Goal: Communication & Community: Participate in discussion

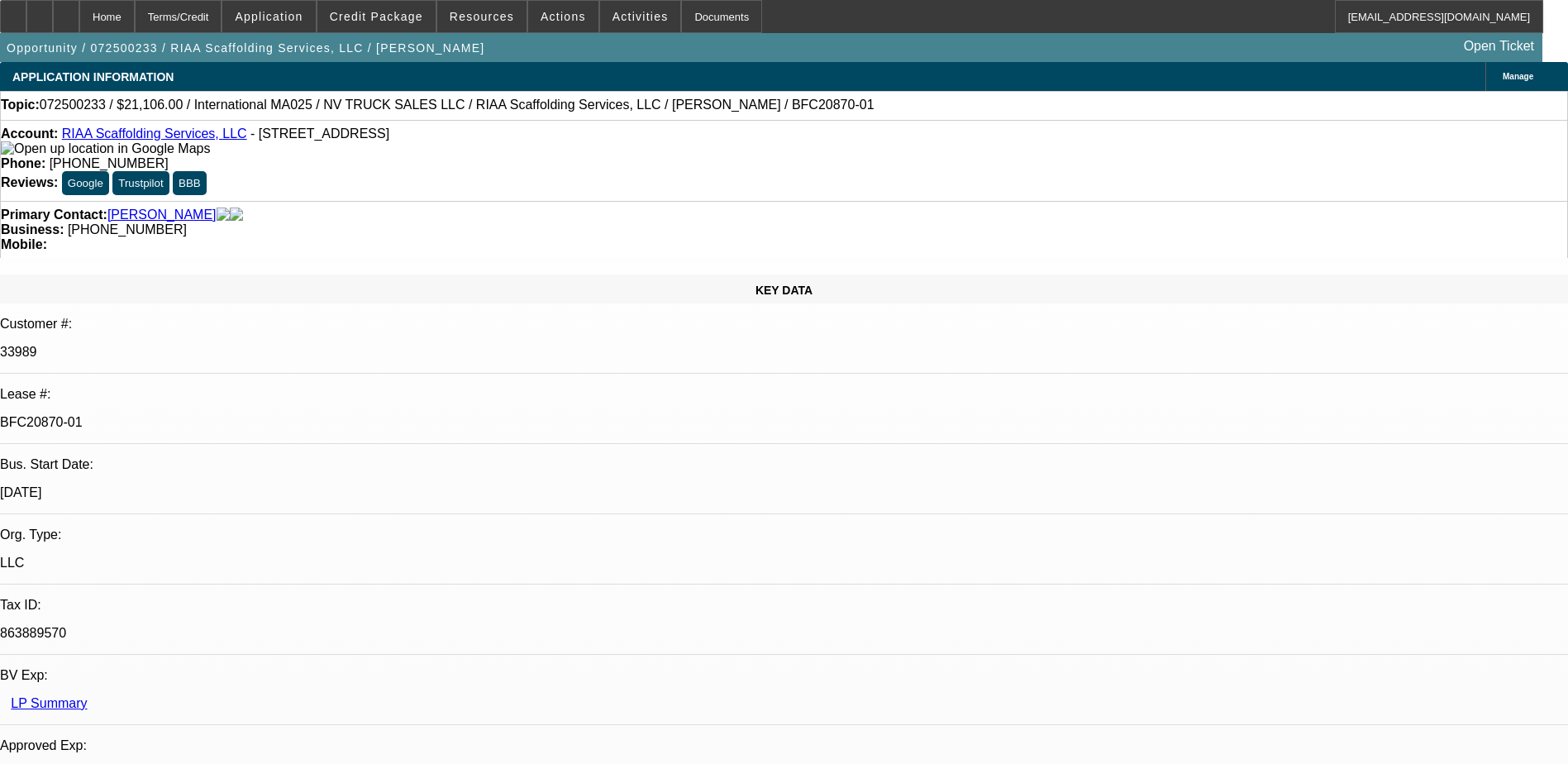
select select "0"
select select "0.1"
select select "0"
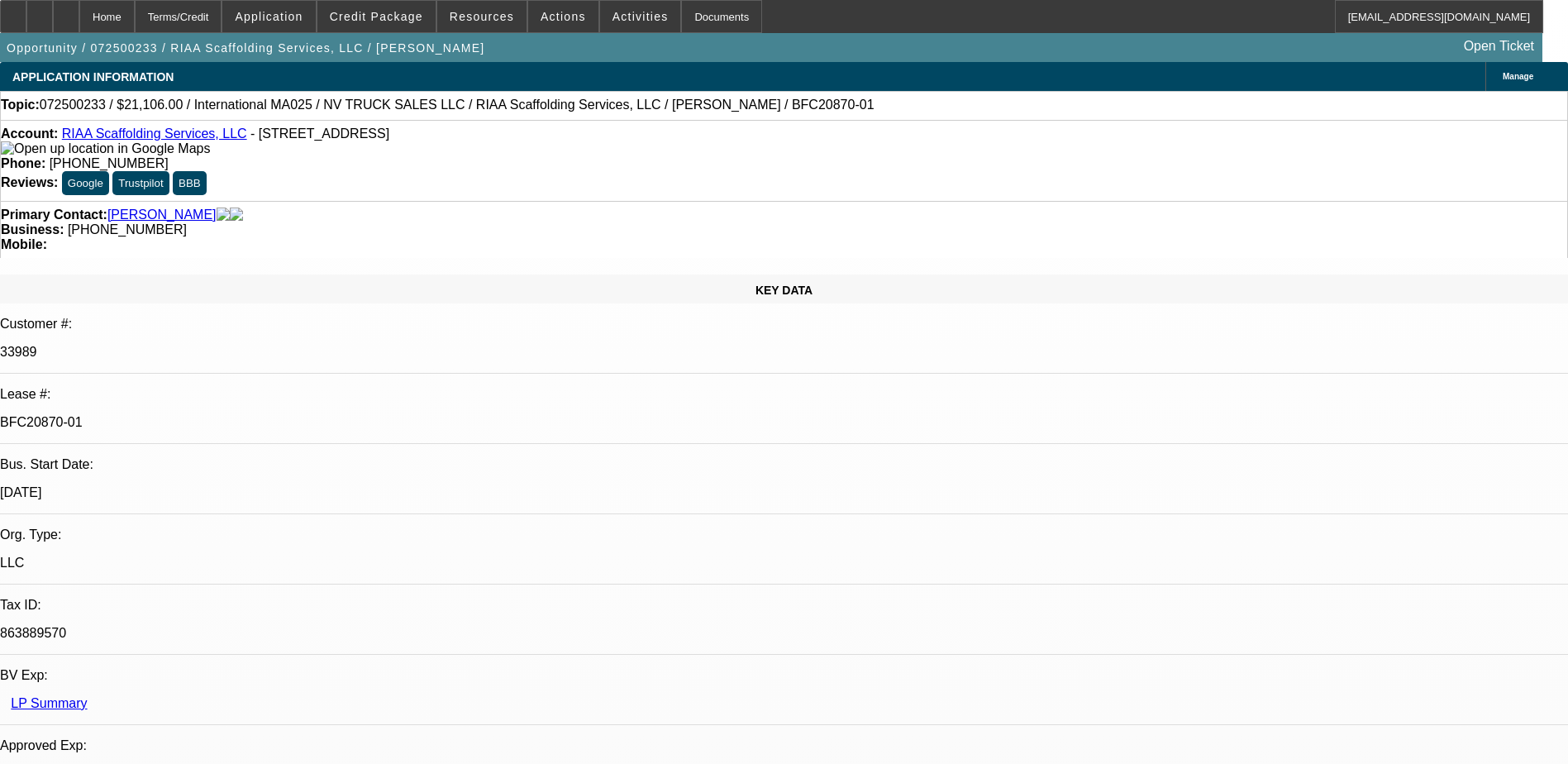
select select "0"
select select "0.1"
select select "0"
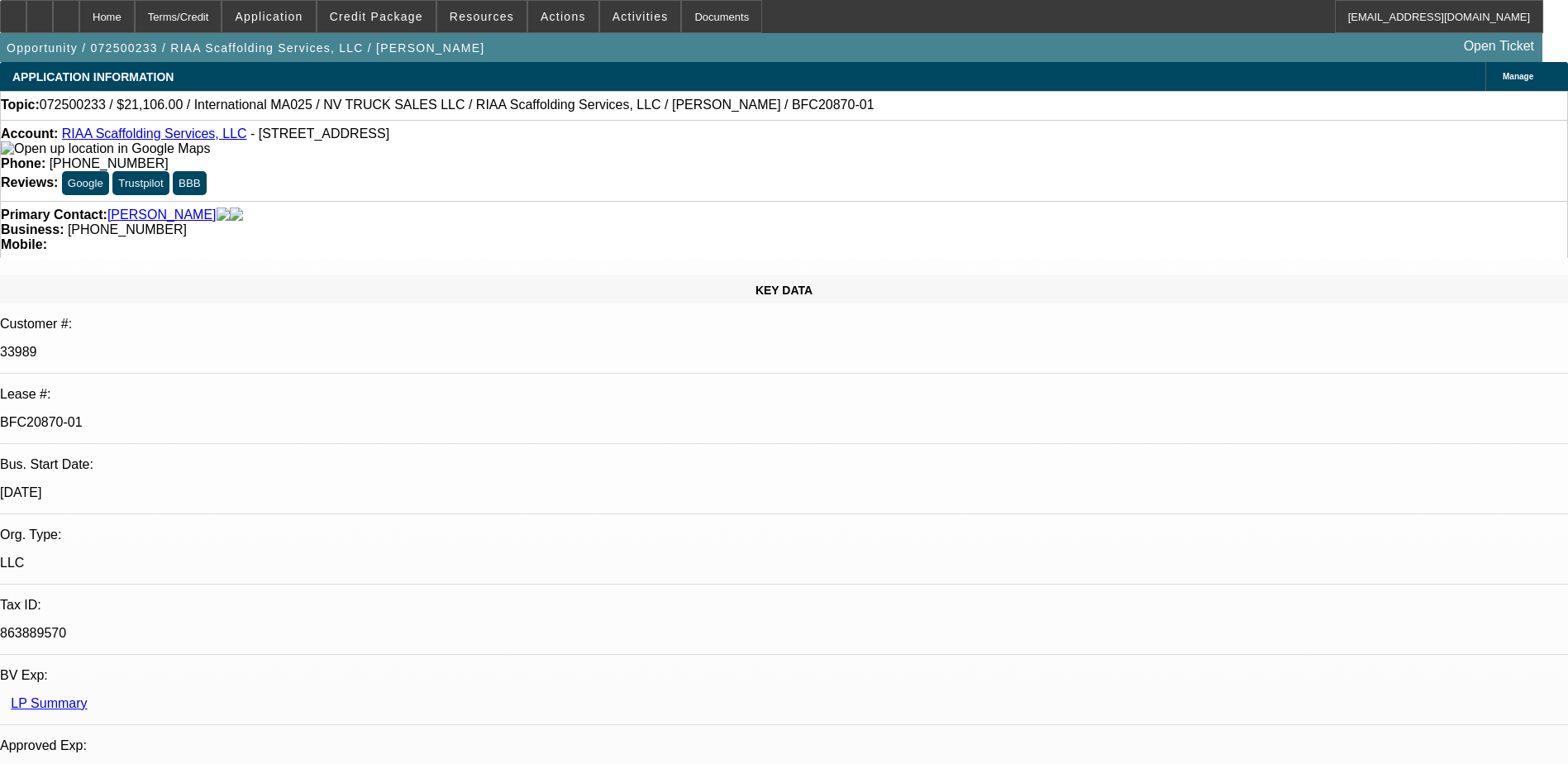
select select "0"
select select "0.1"
select select "1"
select select "5"
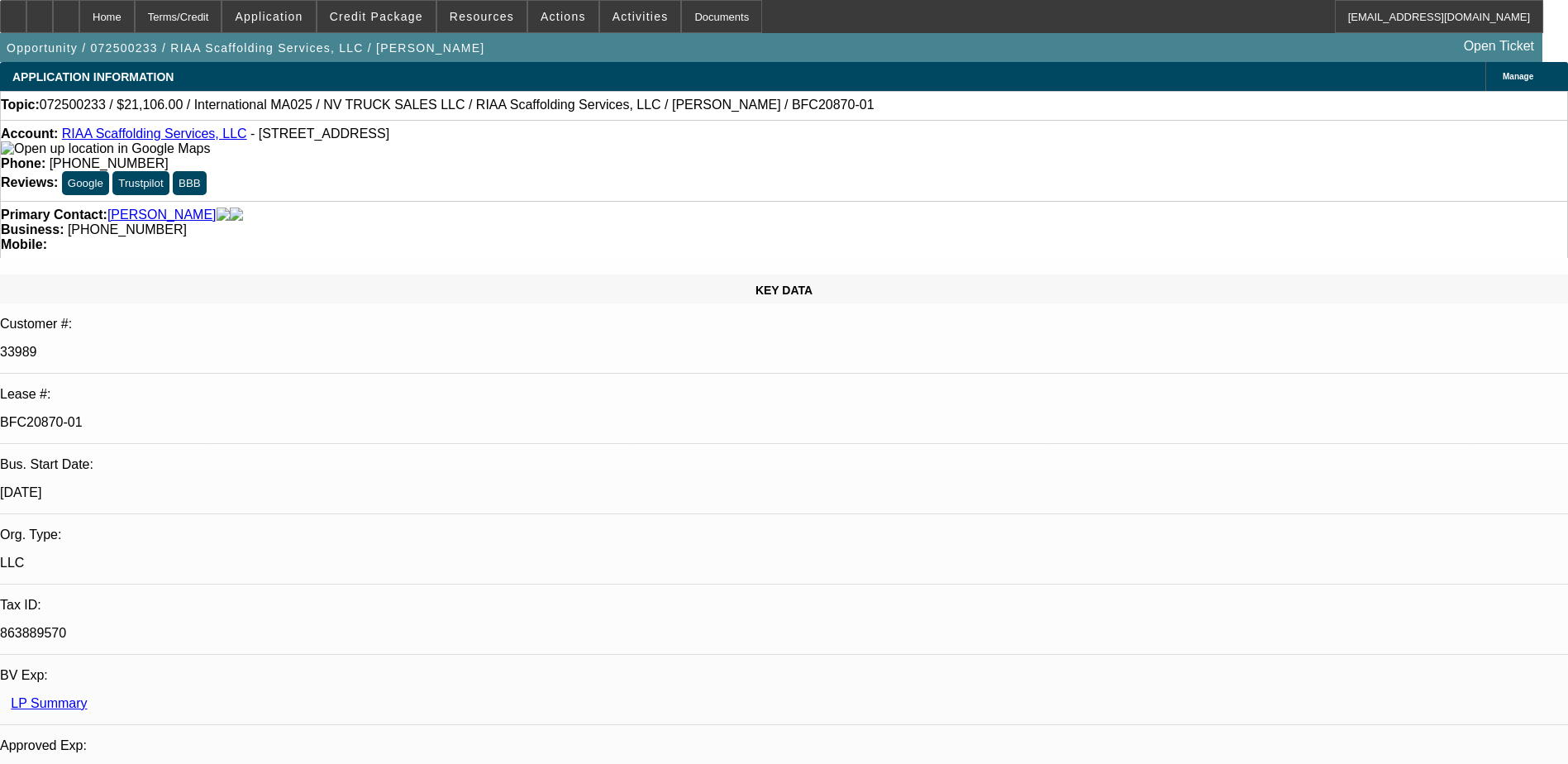
select select "1"
select select "6"
select select "1"
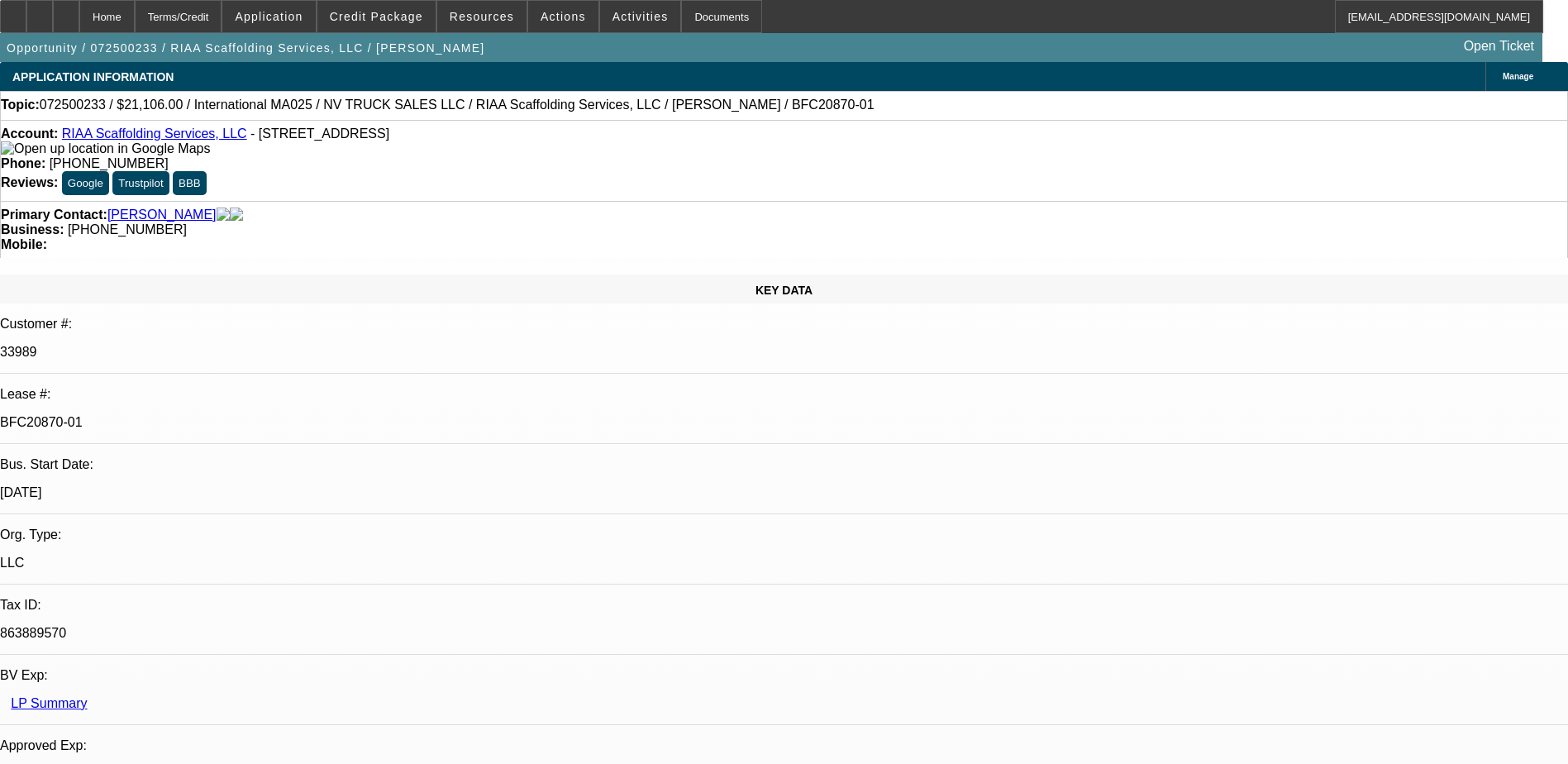
select select "5"
select select "1"
select select "5"
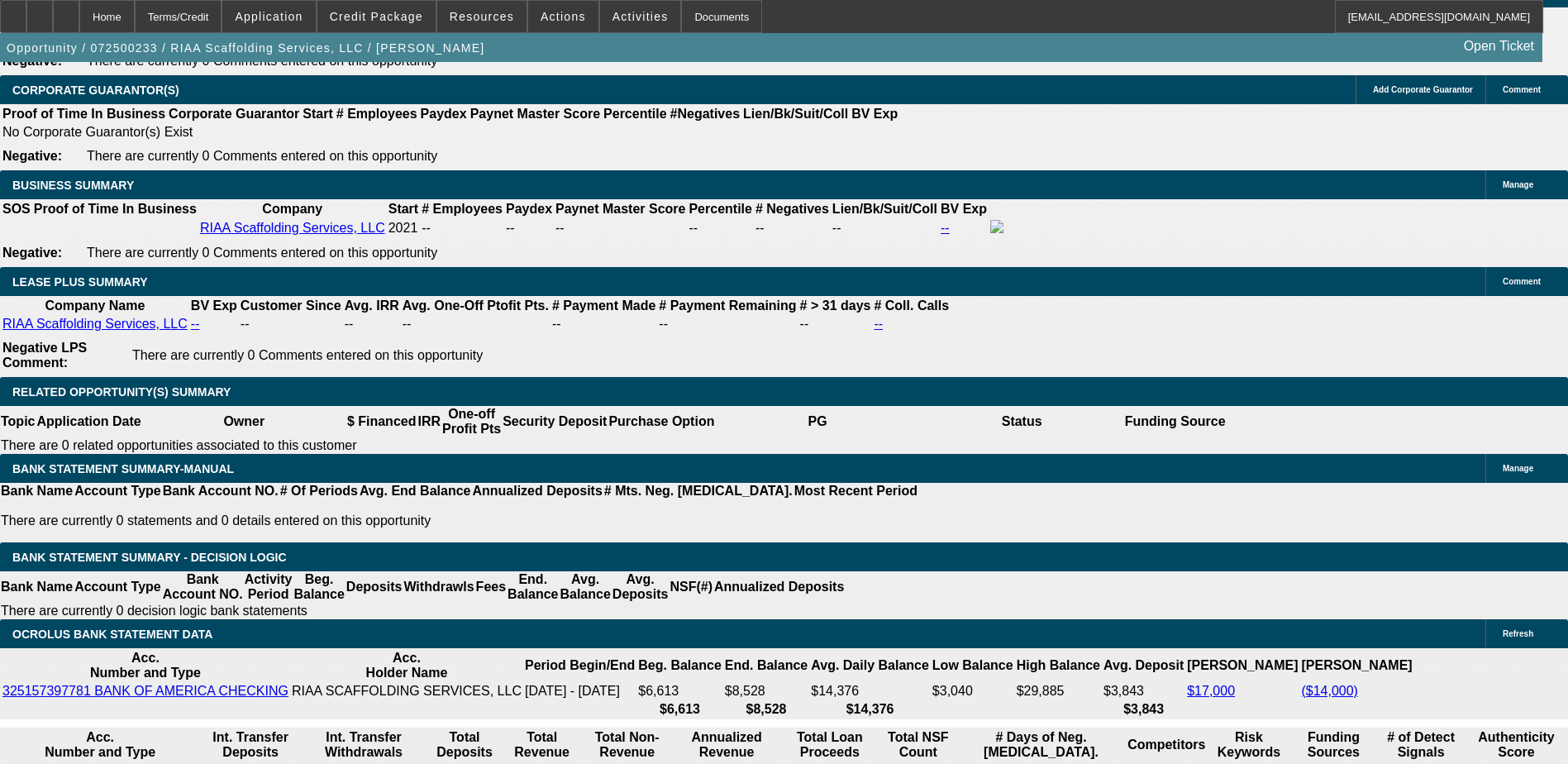
scroll to position [2645, 0]
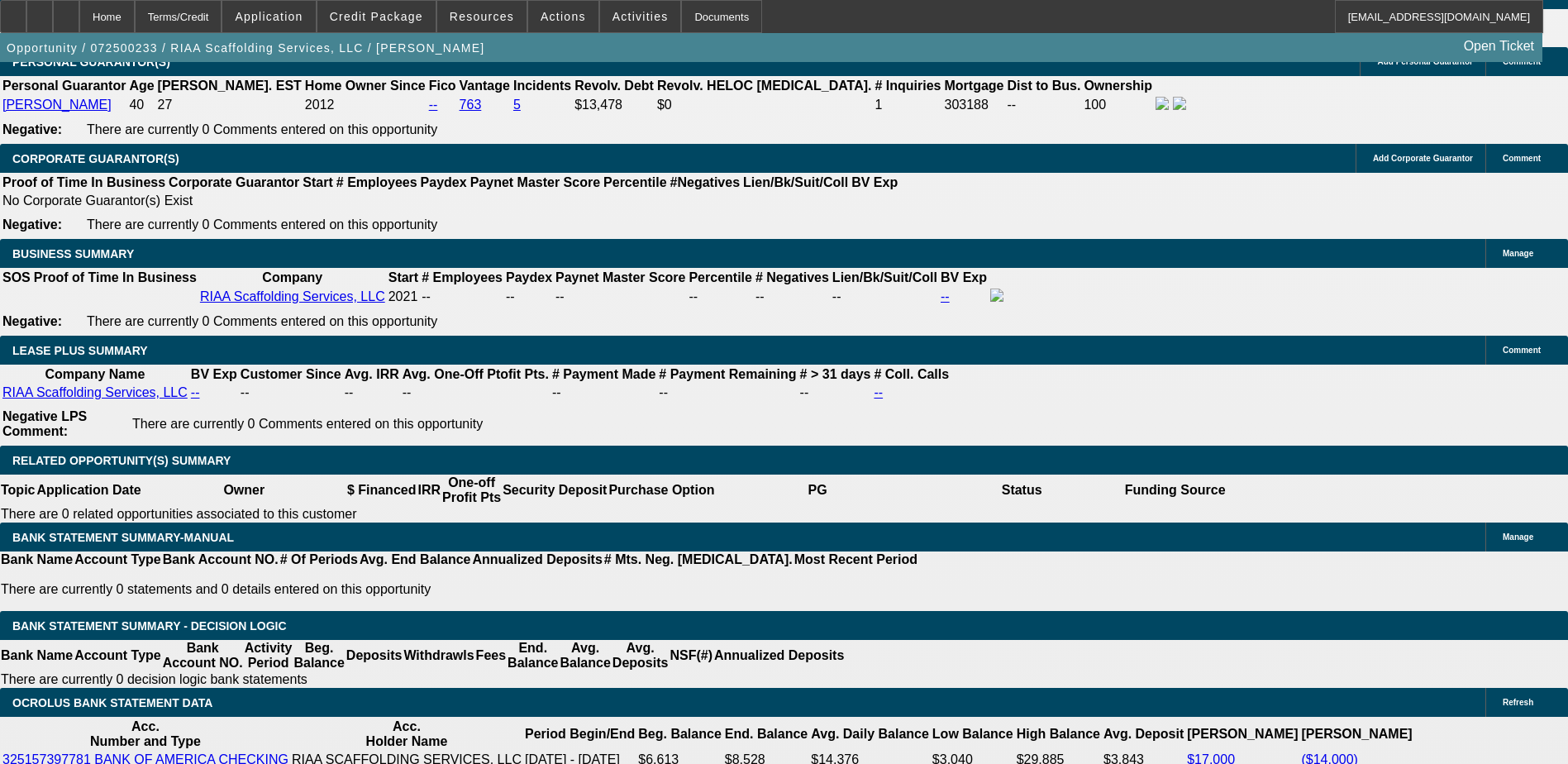
scroll to position [2645, 0]
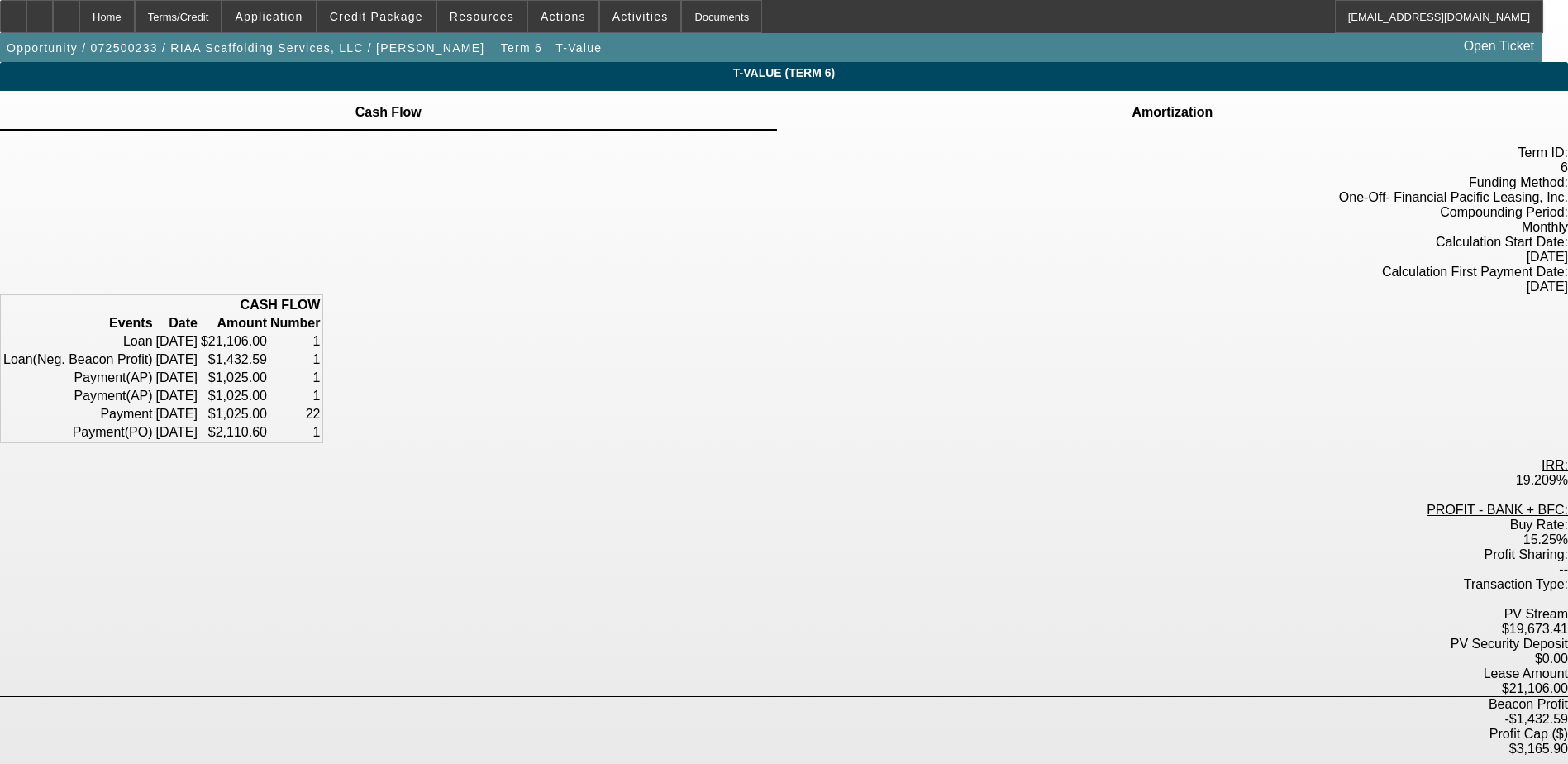
click at [1130, 104] on td at bounding box center [1172, 103] width 83 height 2
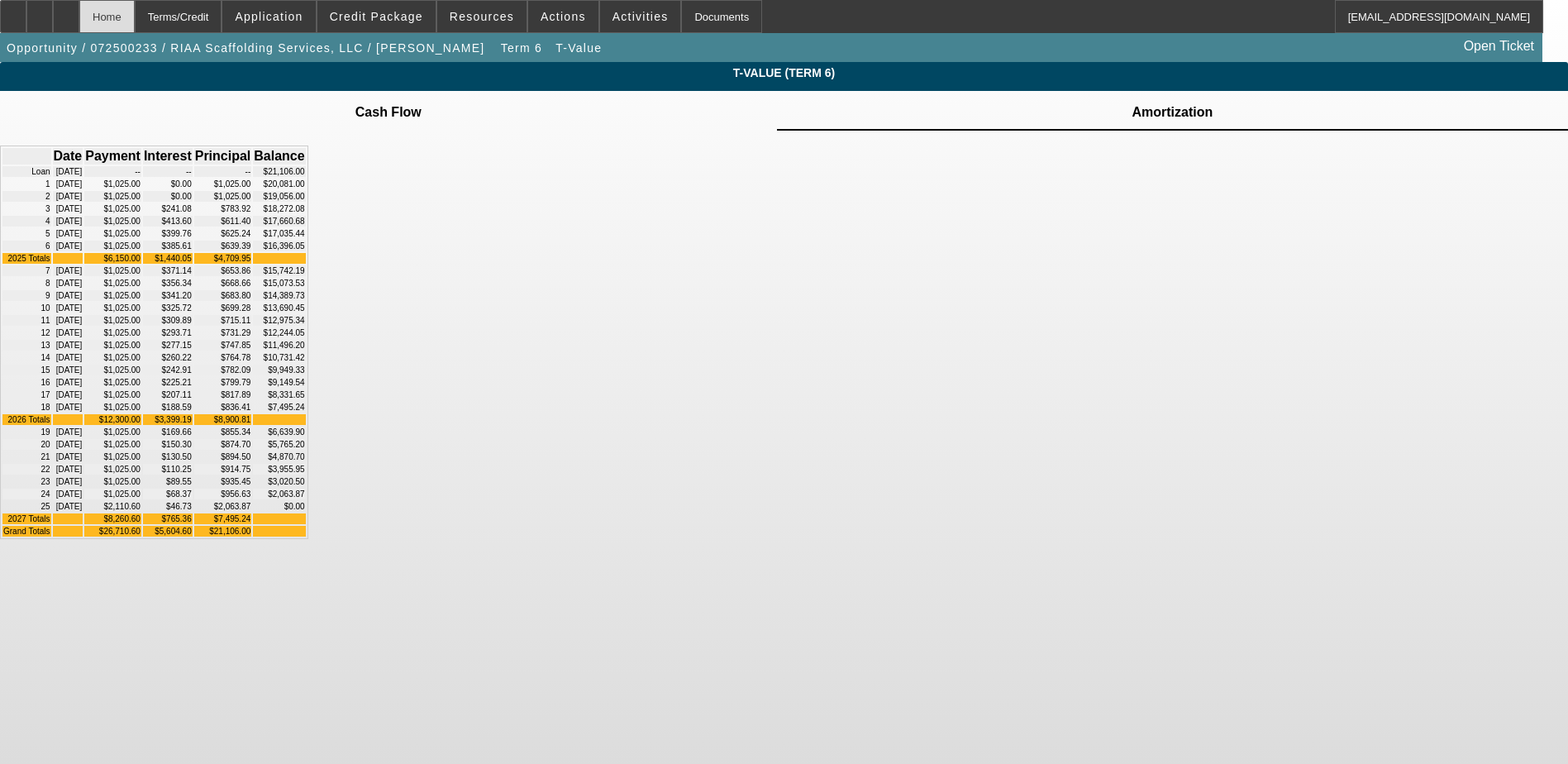
click at [135, 13] on div "Home" at bounding box center [107, 16] width 56 height 33
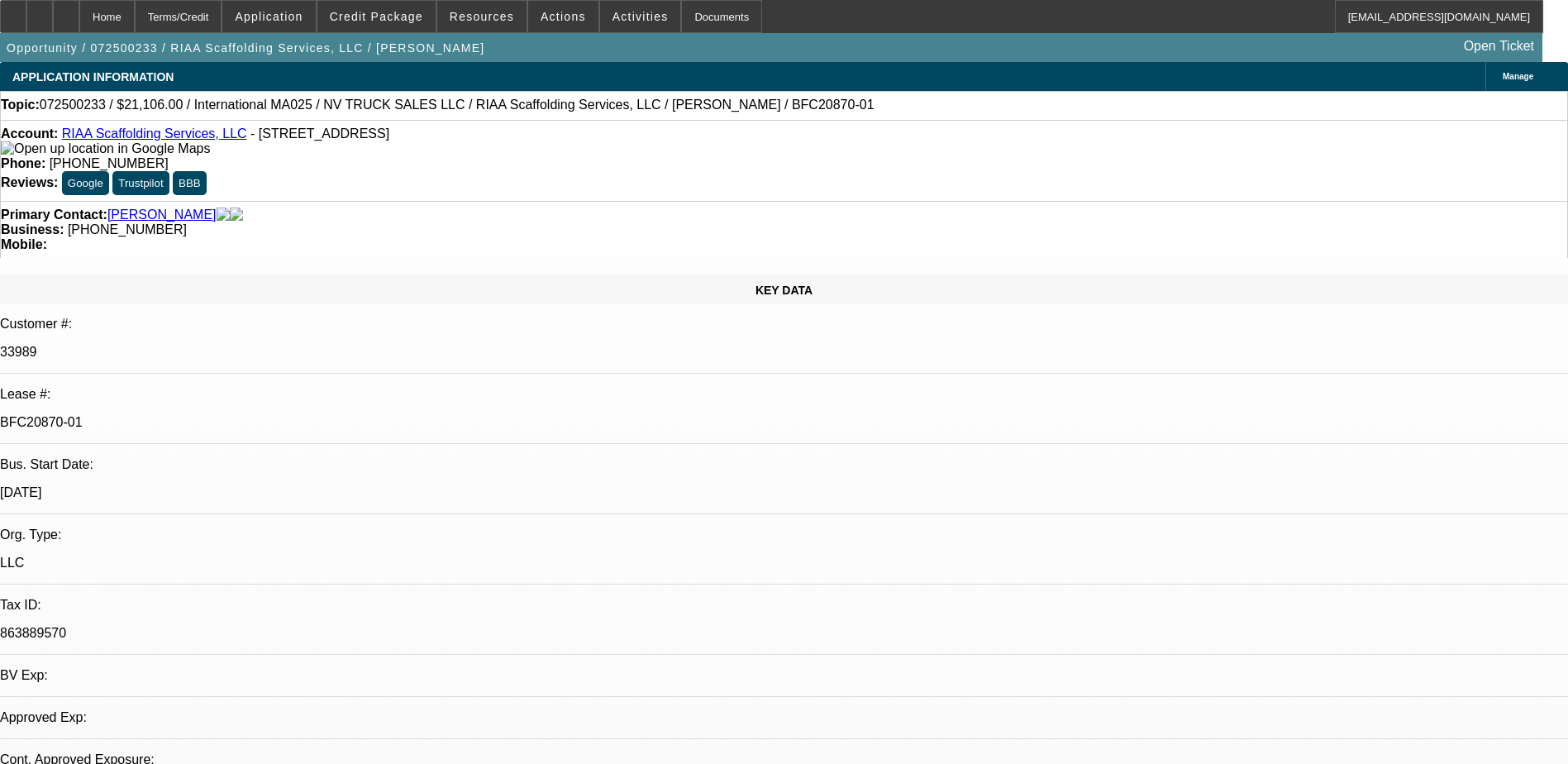
select select "0"
select select "0.1"
select select "5"
select select "0"
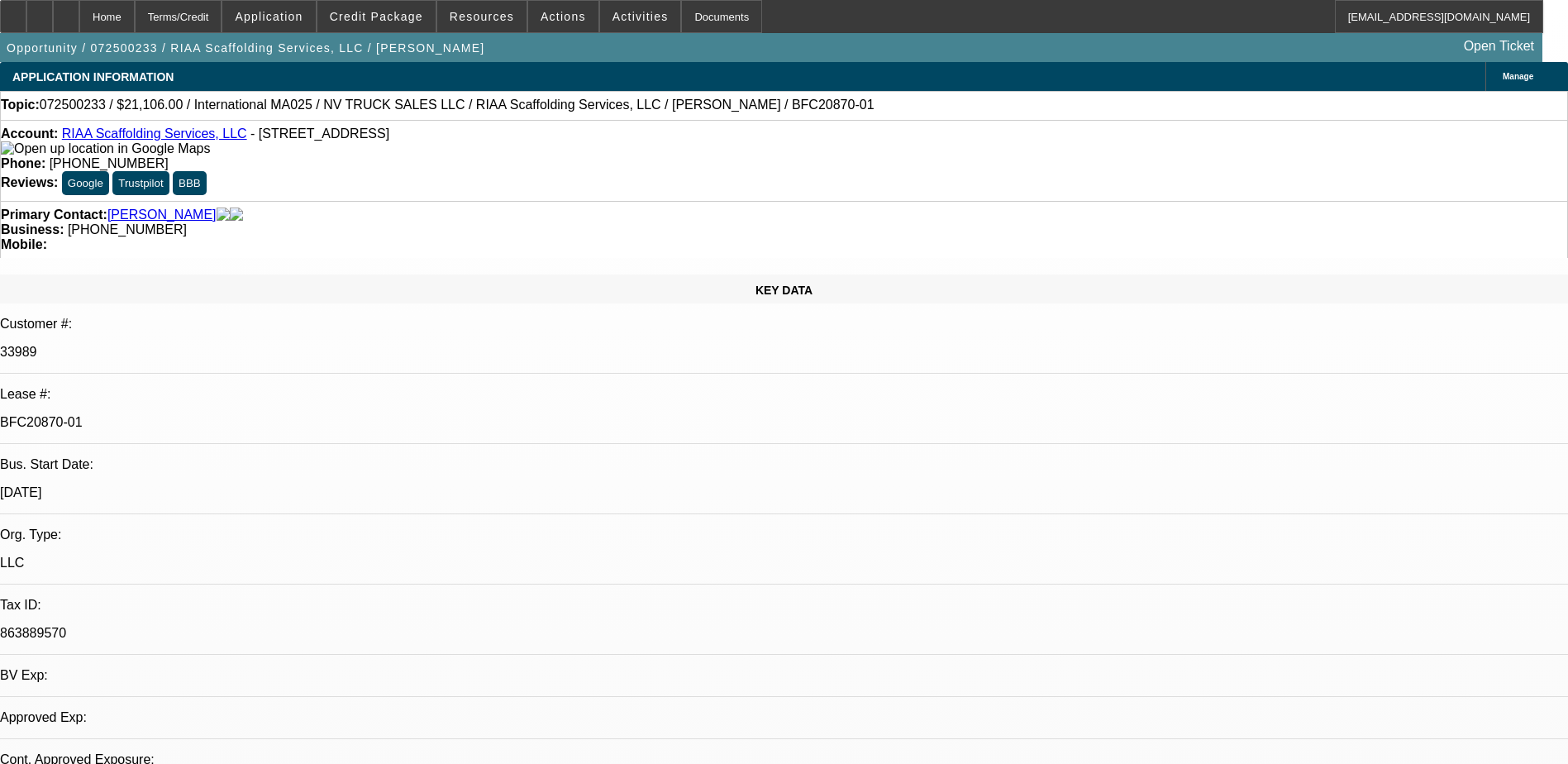
select select "0"
select select "6"
select select "0"
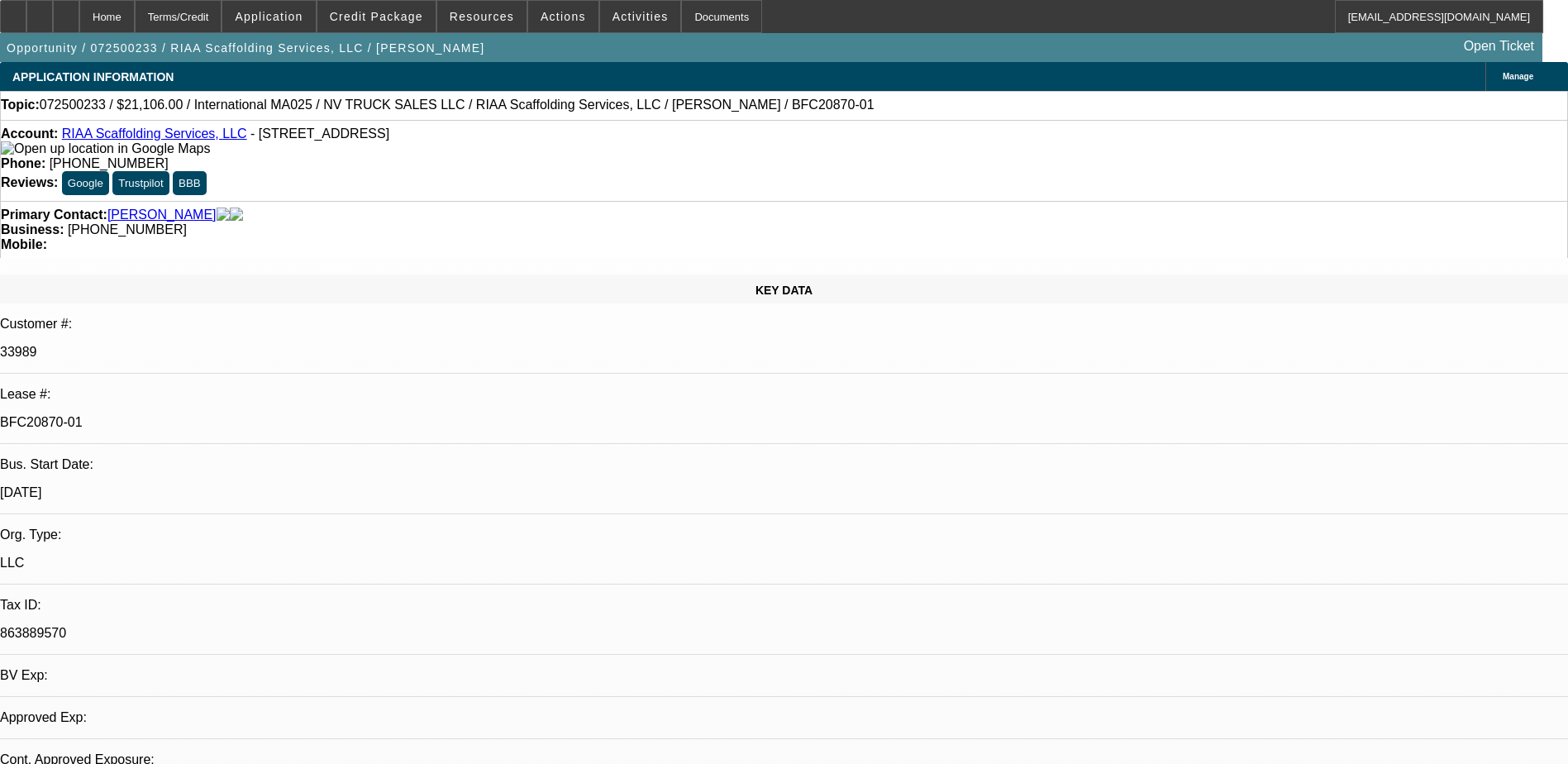
select select "0.1"
select select "5"
select select "0"
select select "0.1"
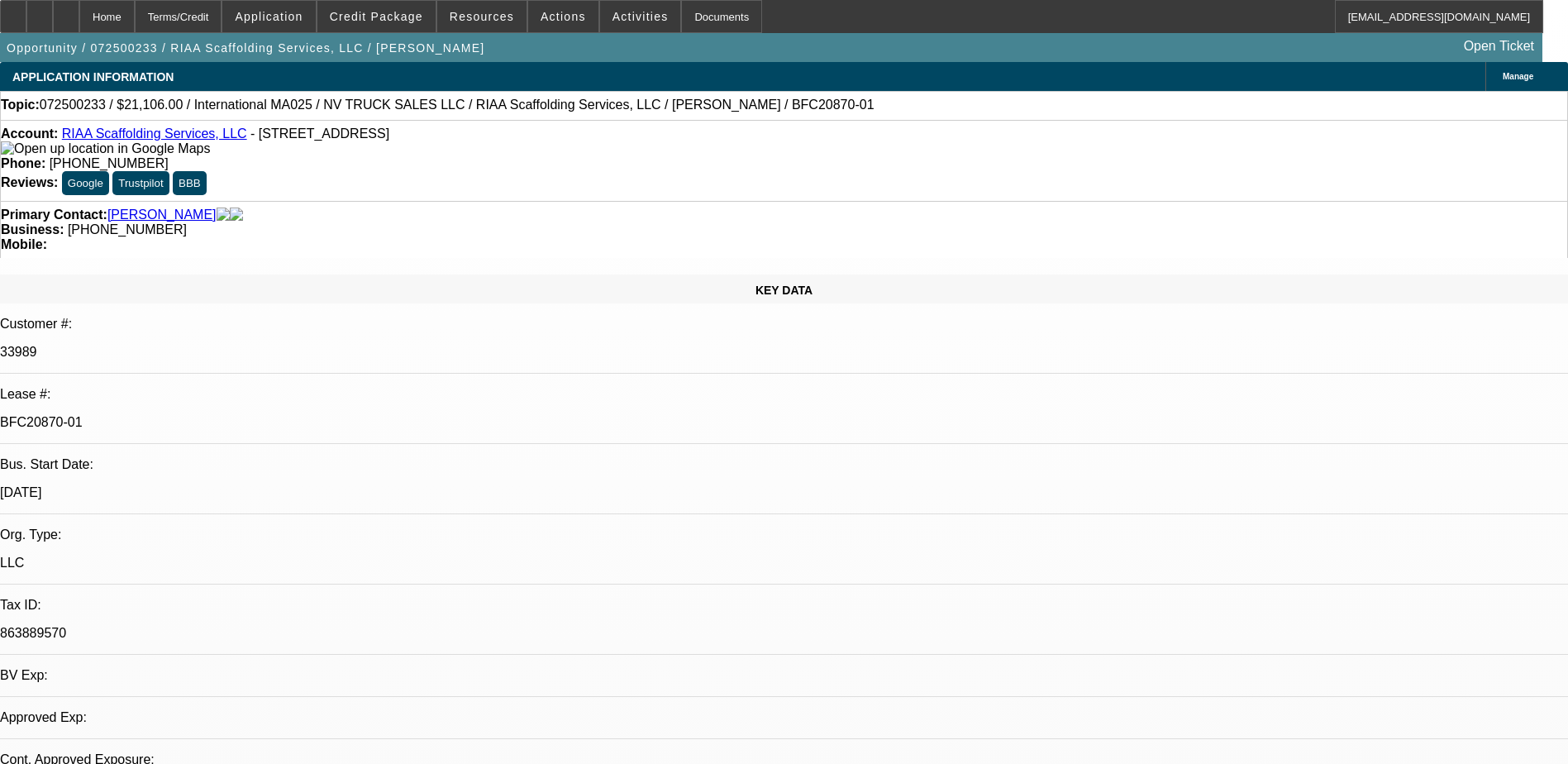
select select "5"
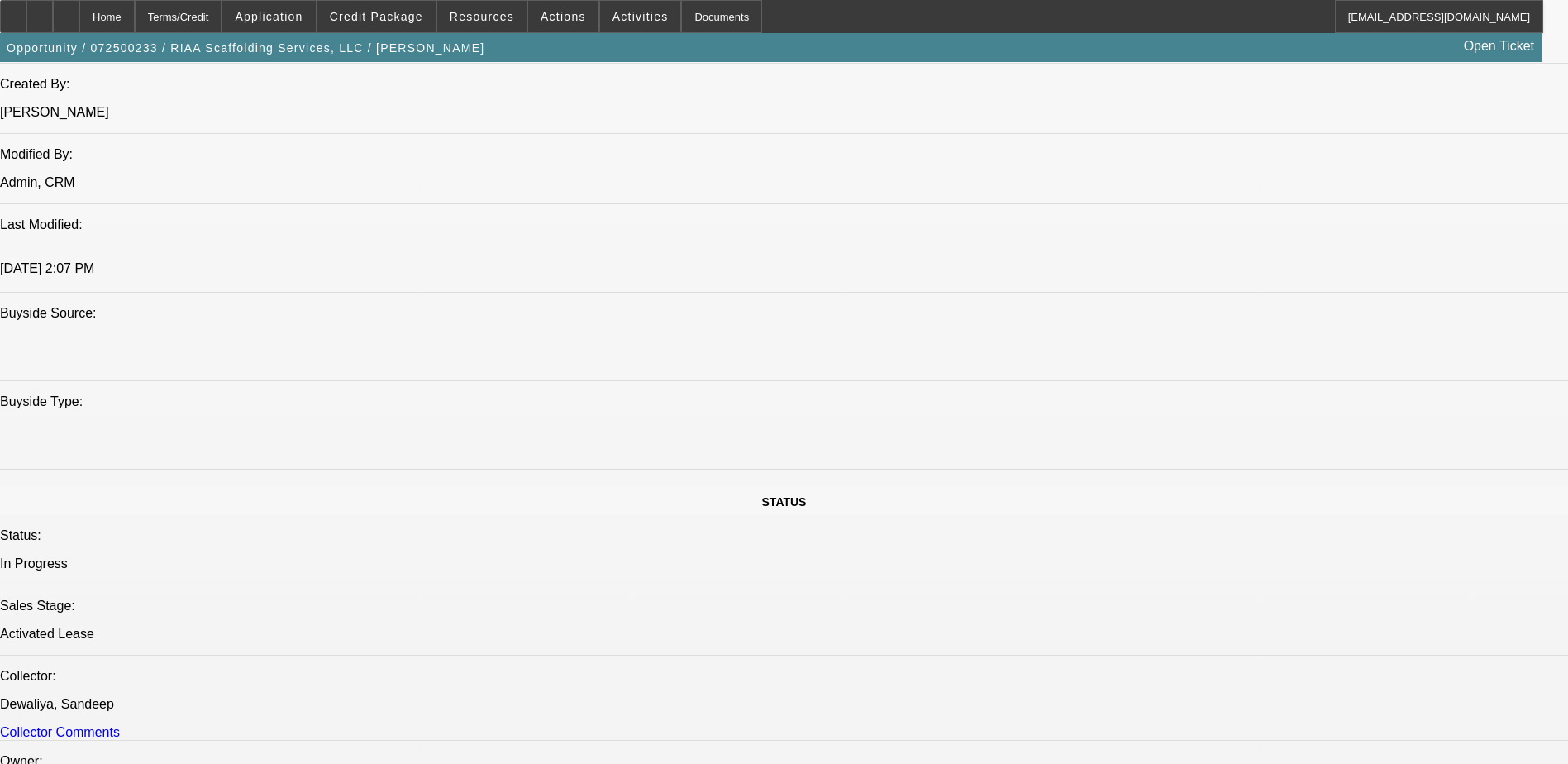
scroll to position [1571, 0]
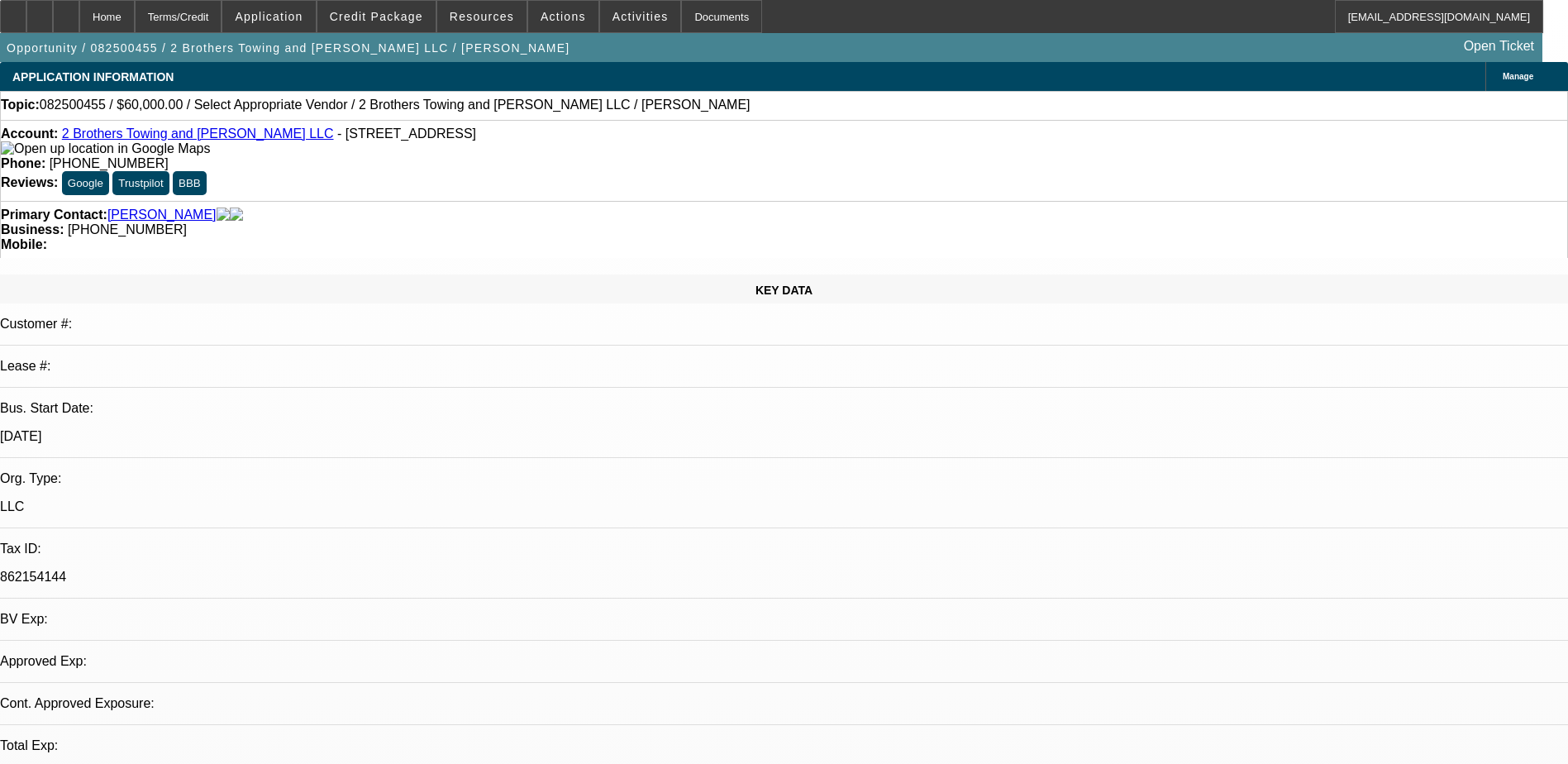
select select "0"
select select "2"
select select "0.1"
select select "1"
select select "2"
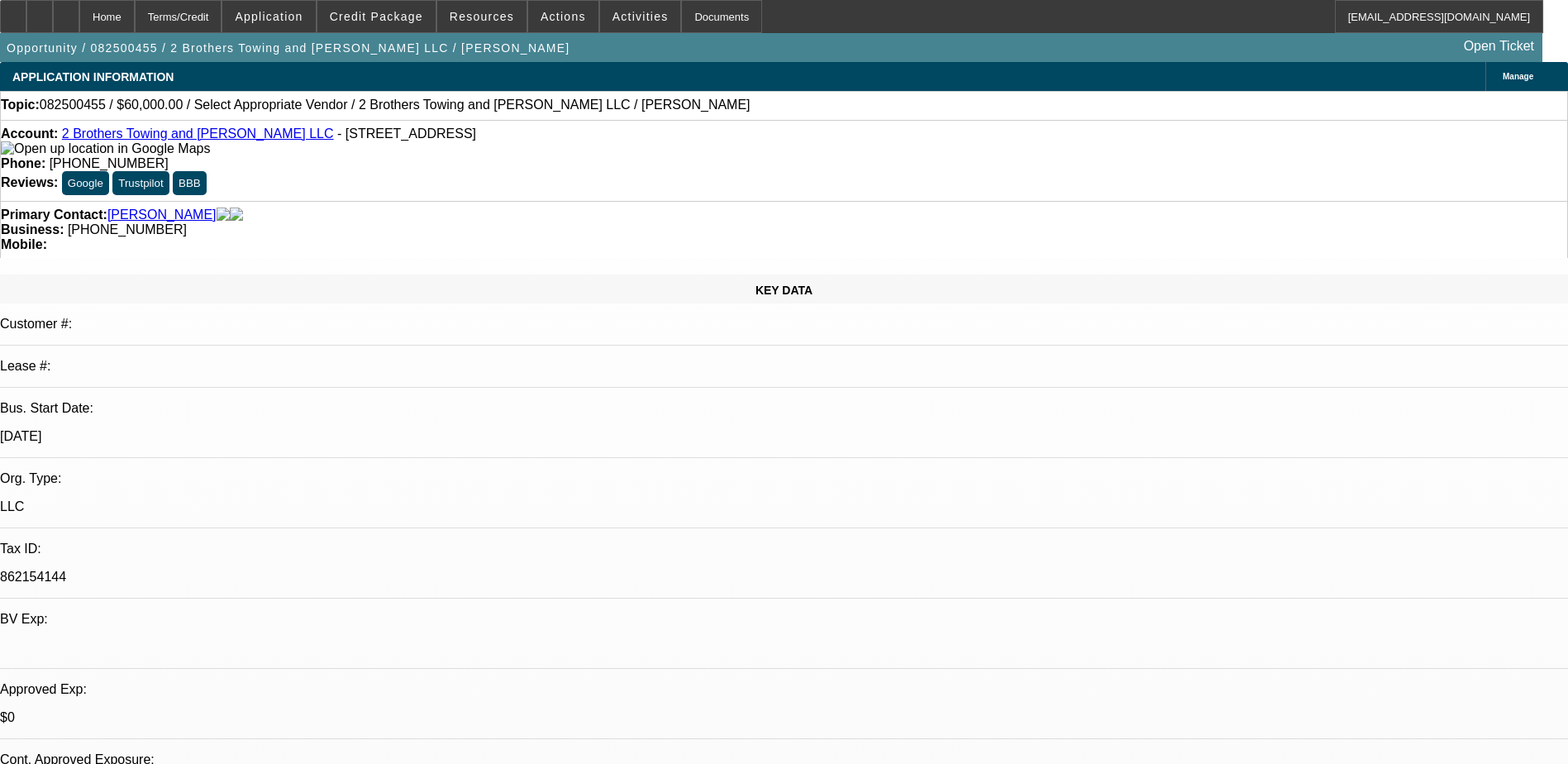
select select "4"
select select "0"
select select "2"
select select "0.1"
select select "1"
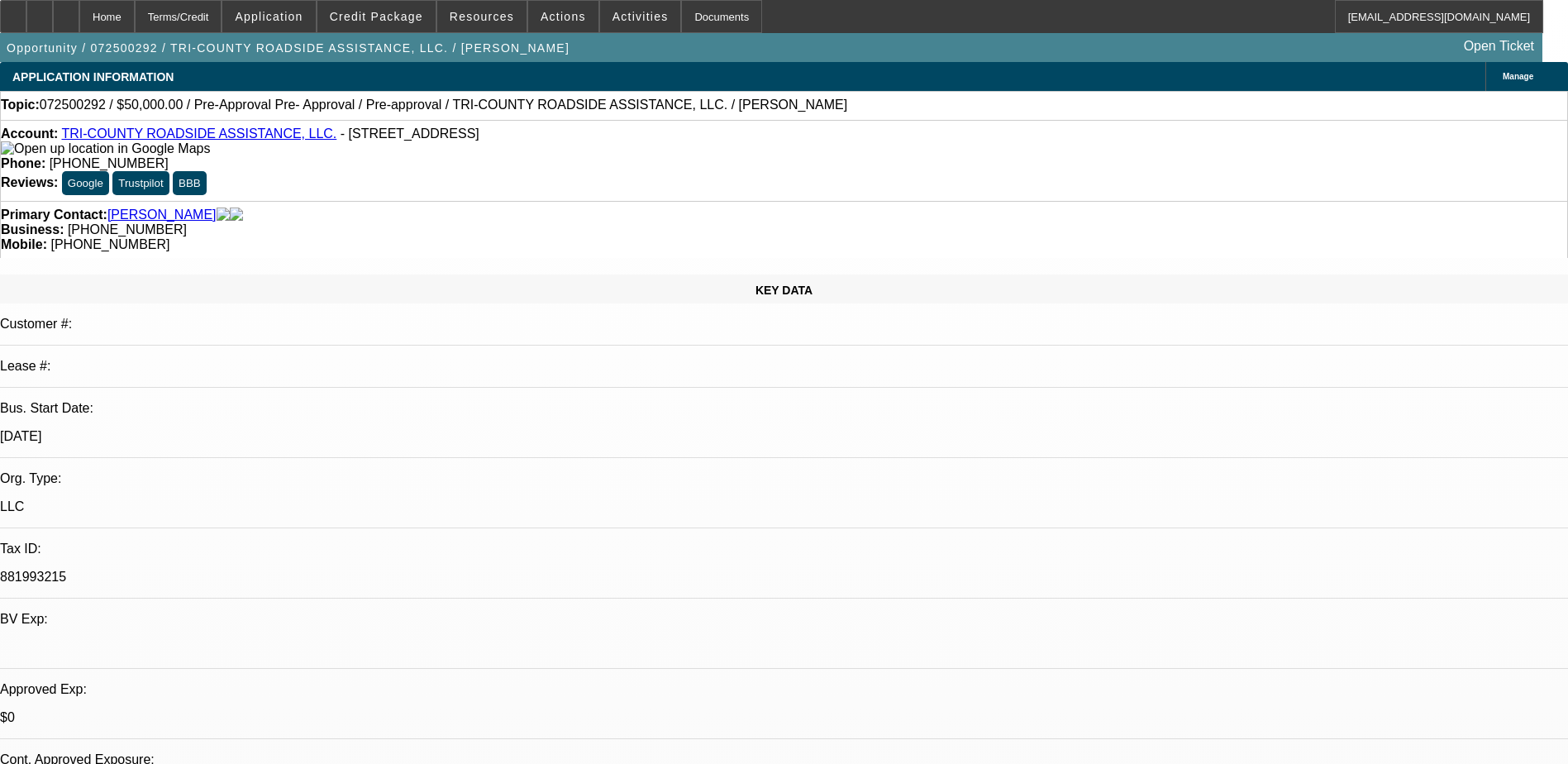
select select "2"
select select "4"
drag, startPoint x: 652, startPoint y: 141, endPoint x: 574, endPoint y: 154, distance: 79.1
click at [574, 154] on div "Account: TRI-COUNTY ROADSIDE ASSISTANCE, LLC. - 2556 SW Highway 17, Arcadia, FL…" at bounding box center [784, 160] width 1568 height 81
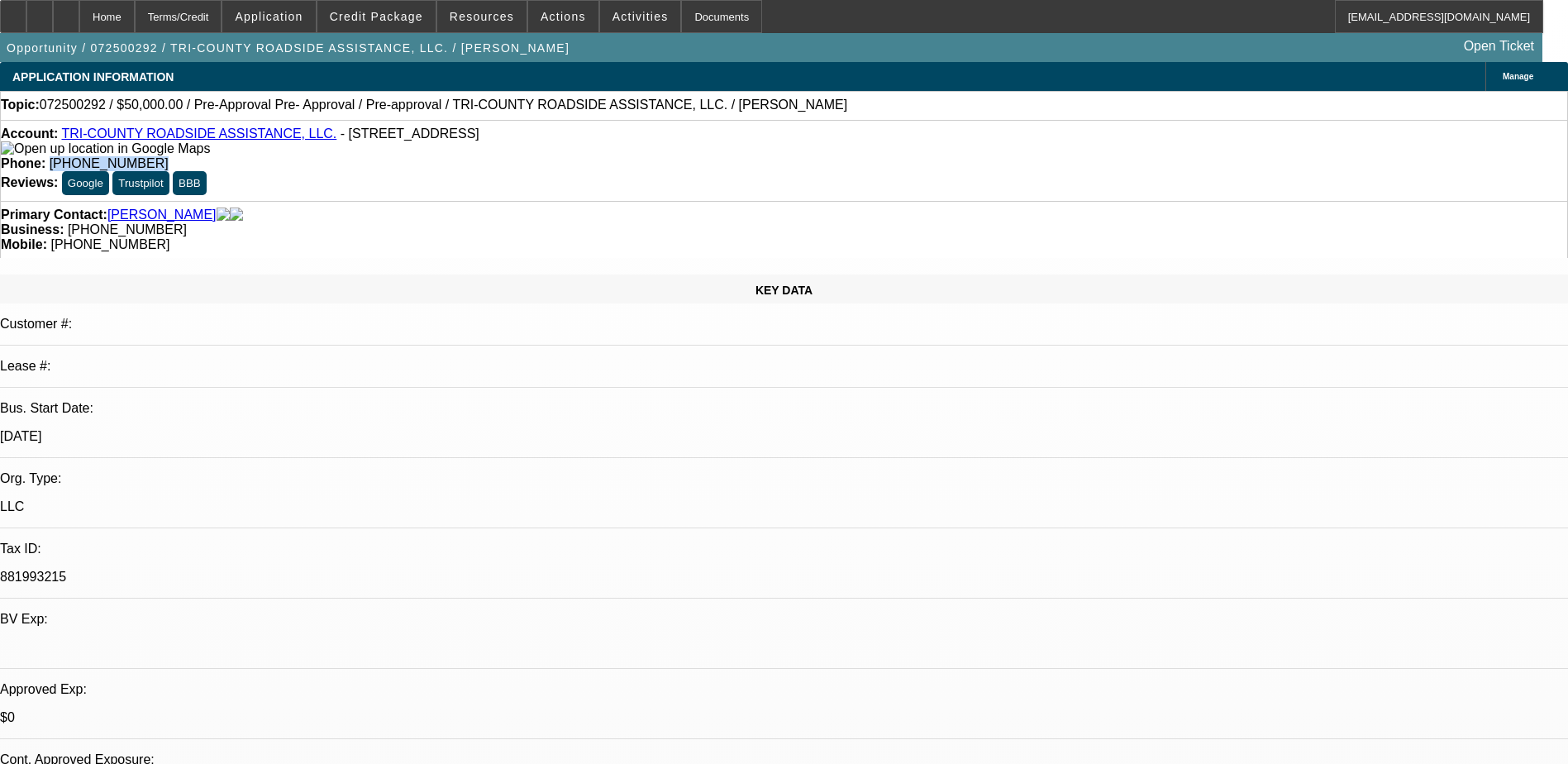
copy span "(941) 268-2255"
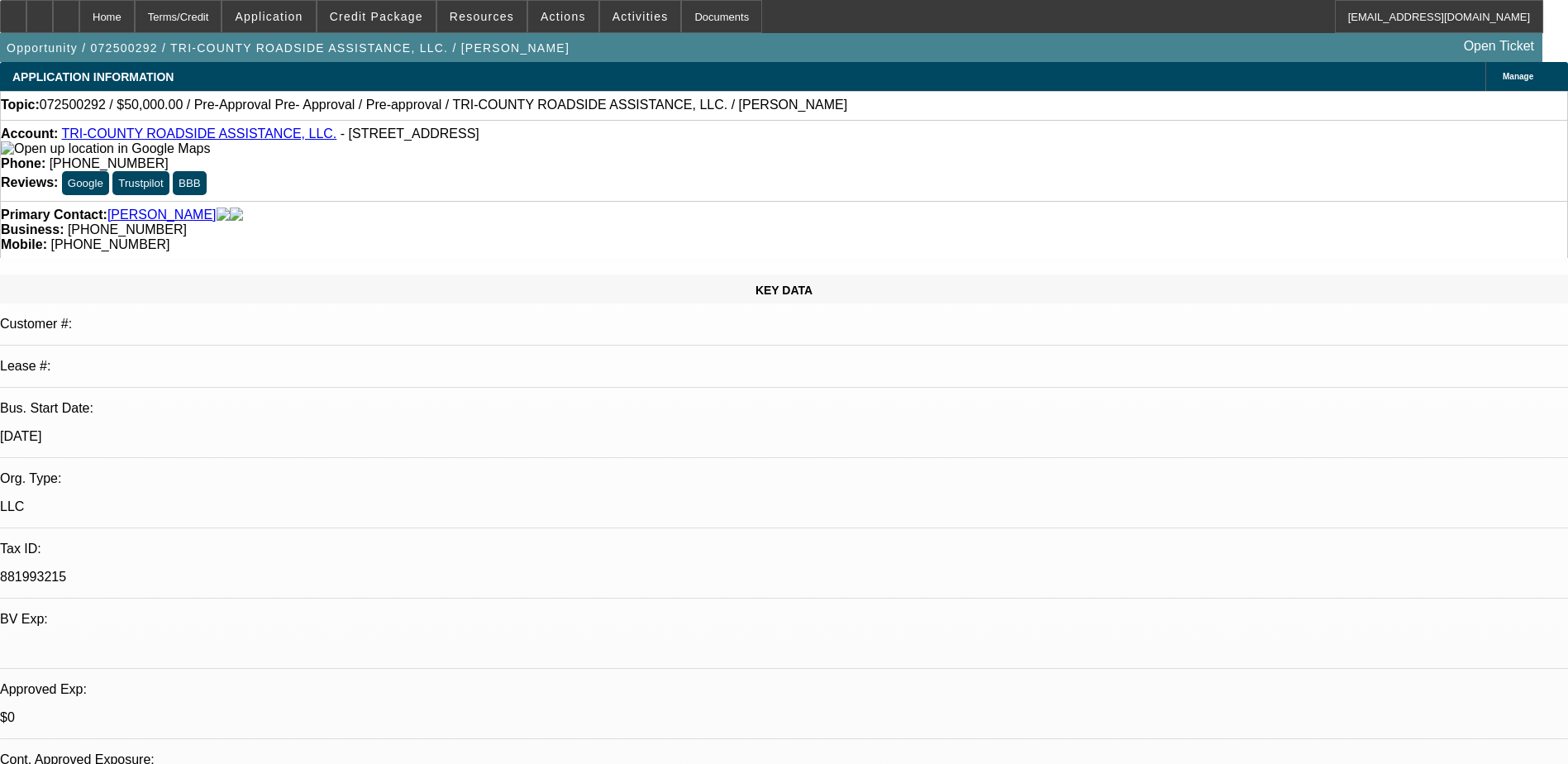
scroll to position [0, 0]
radio input "true"
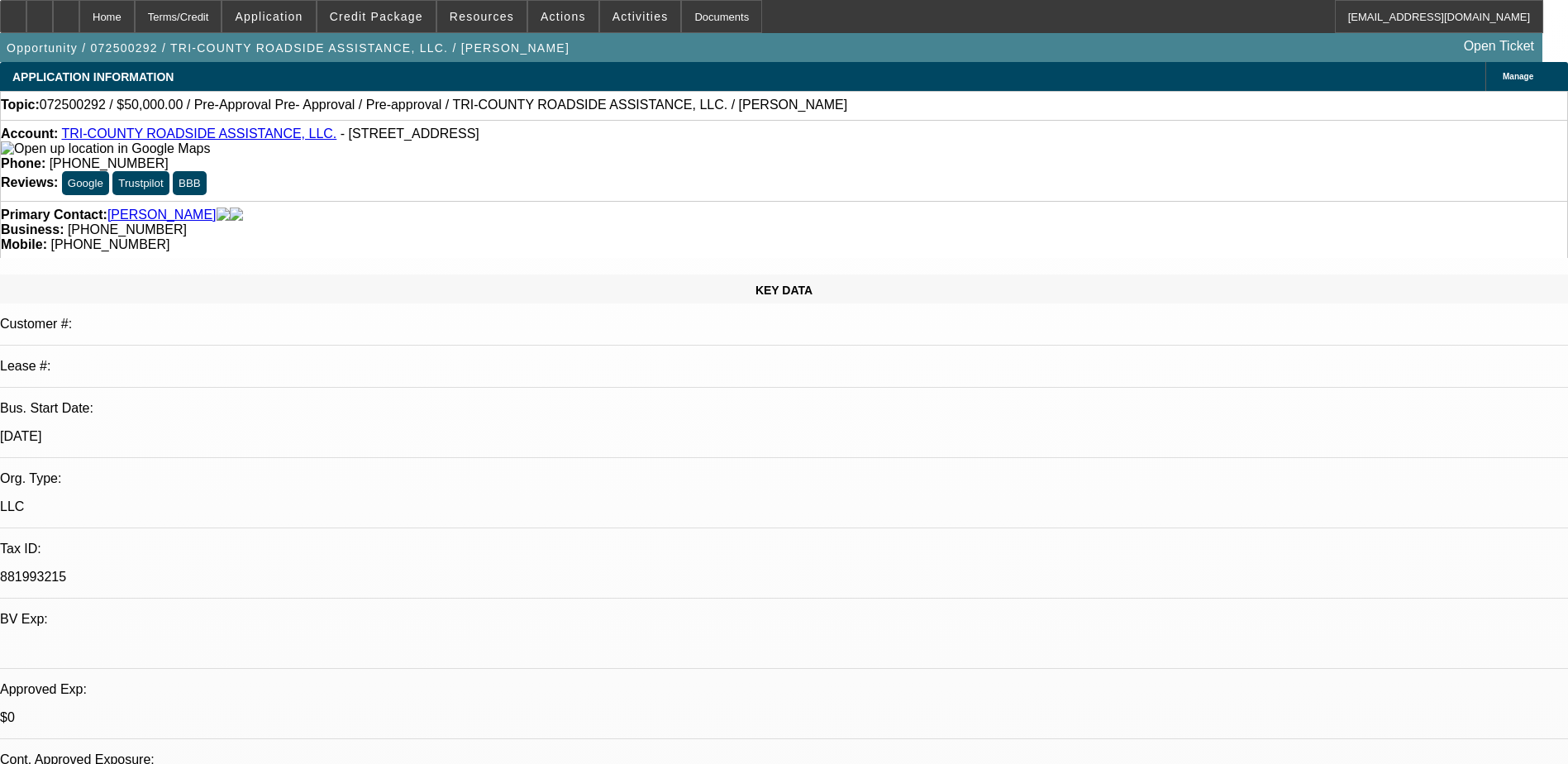
type textarea "VM"
radio input "true"
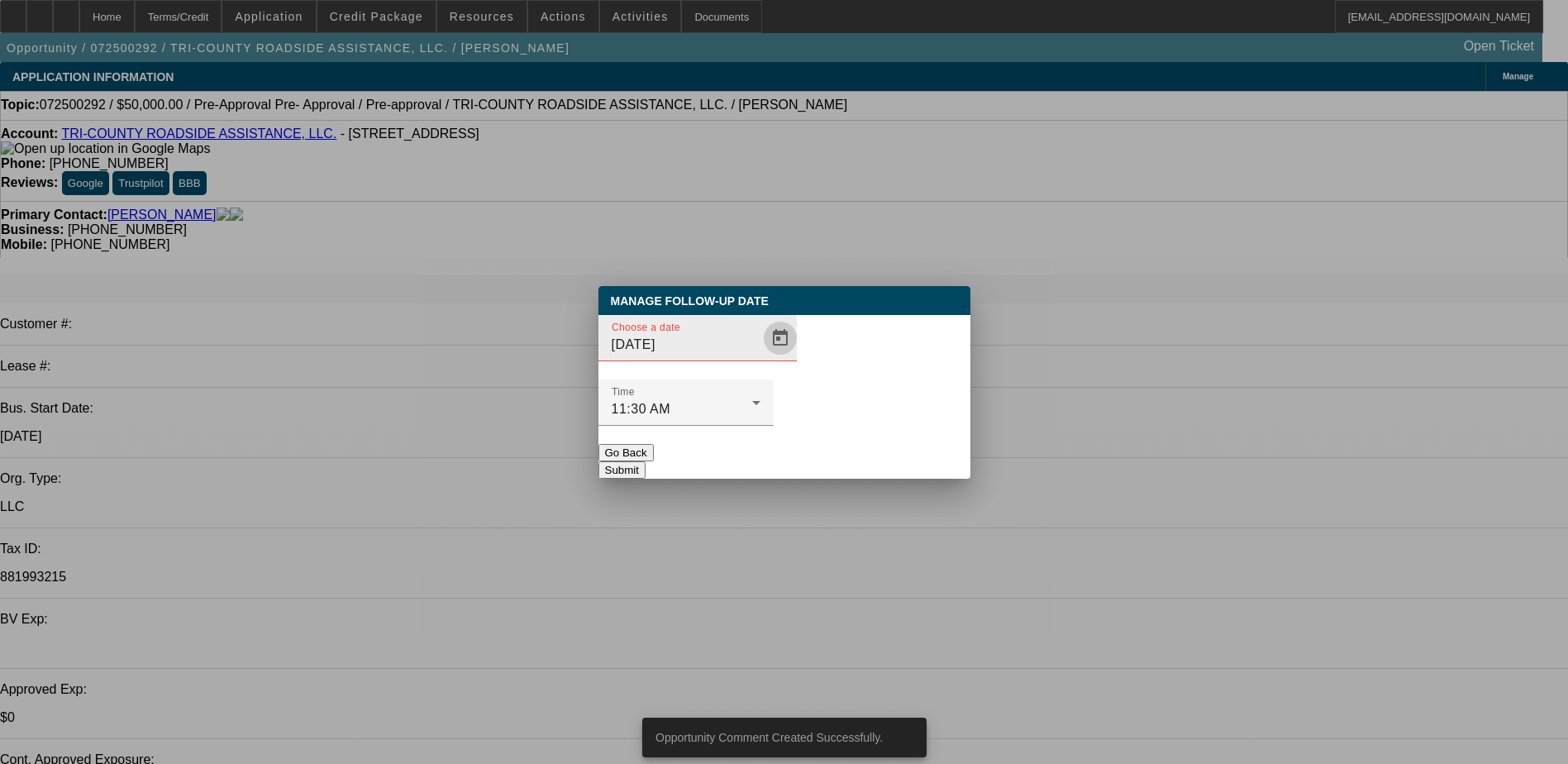
click at [760, 358] on span "Open calendar" at bounding box center [780, 337] width 40 height 40
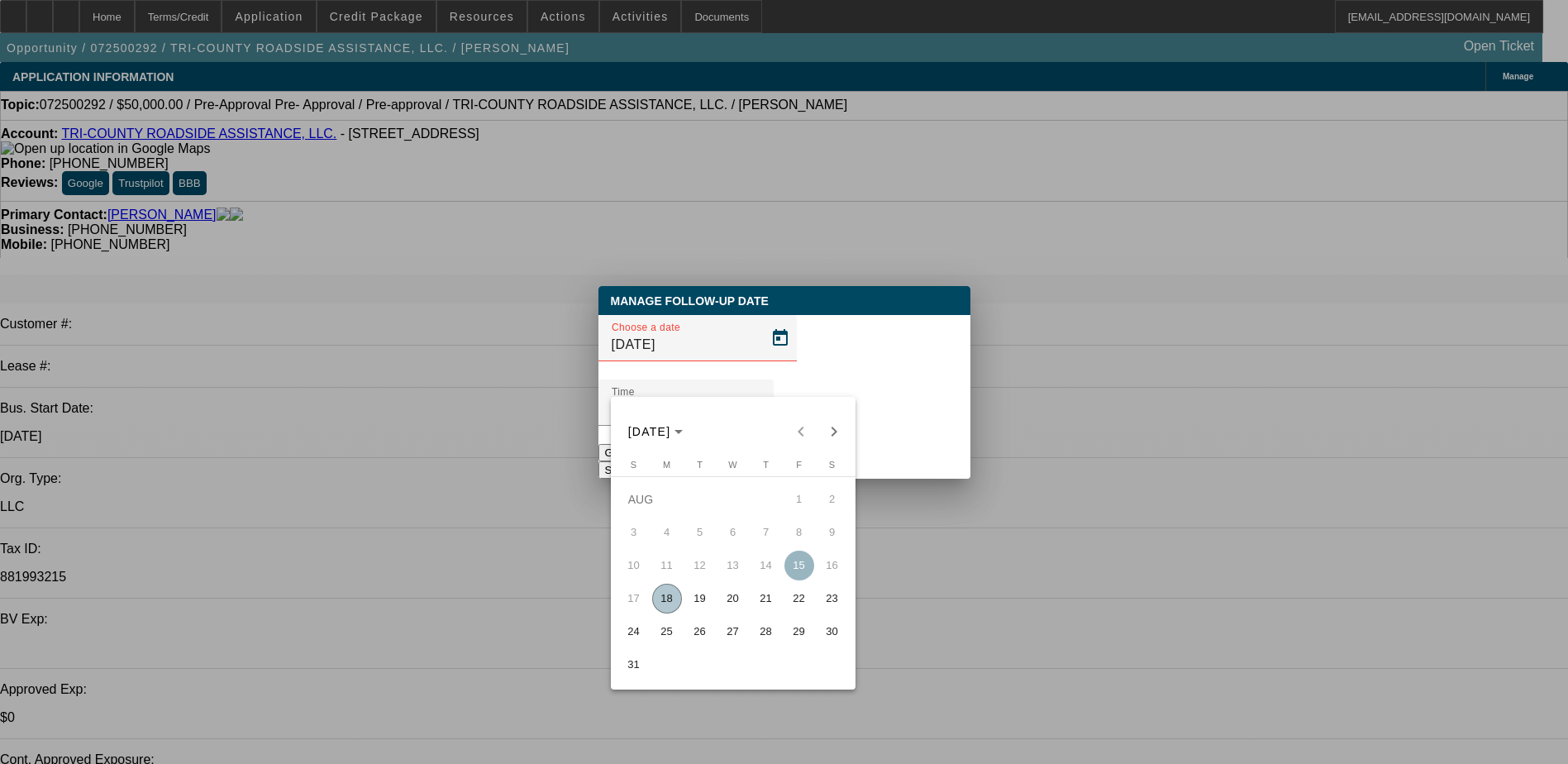
click at [801, 611] on span "22" at bounding box center [798, 598] width 30 height 30
type input "8/22/2025"
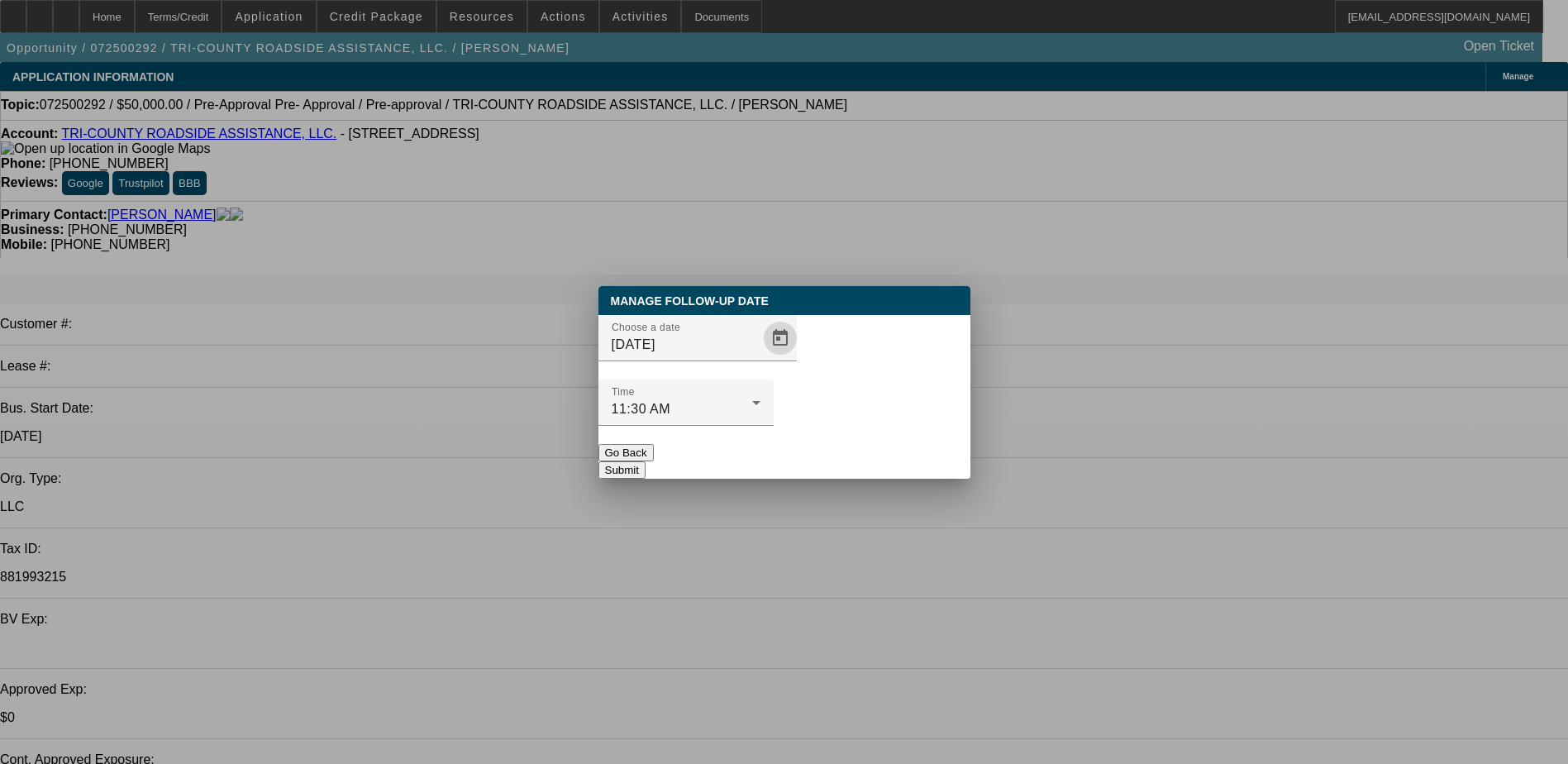
click at [646, 461] on button "Submit" at bounding box center [622, 470] width 47 height 18
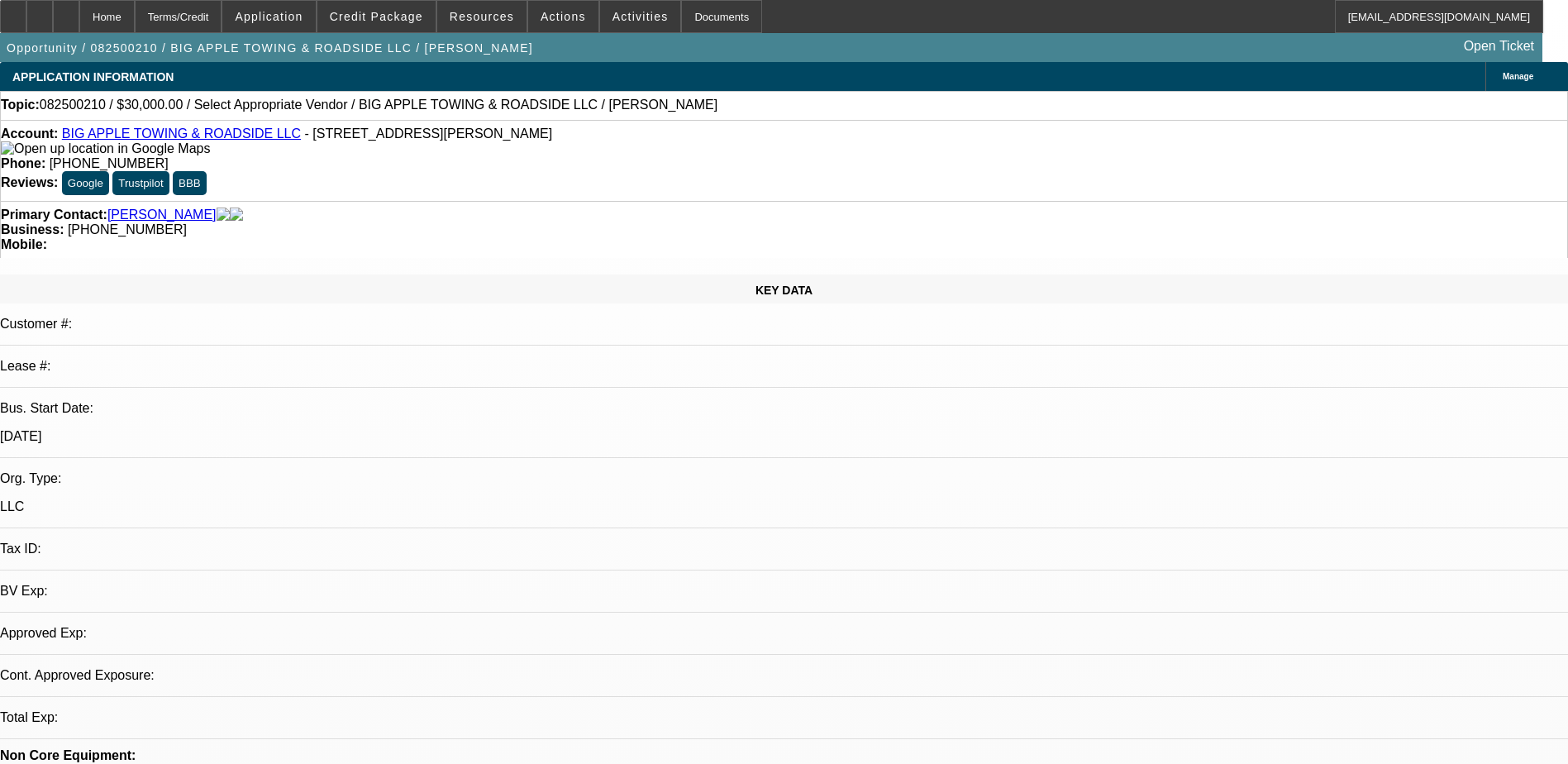
select select "0"
select select "2"
select select "0.1"
select select "1"
select select "2"
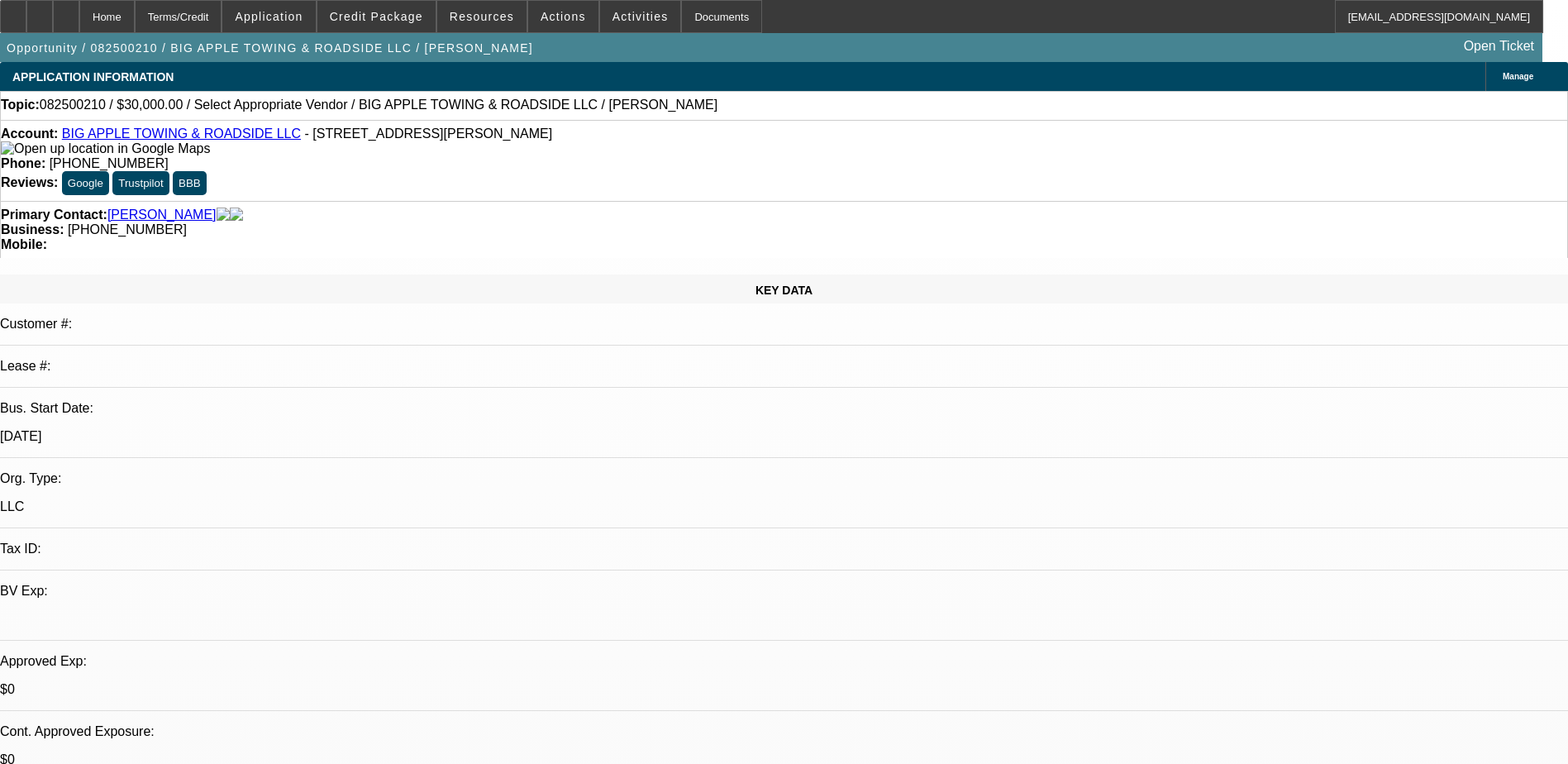
select select "4"
drag, startPoint x: 653, startPoint y: 145, endPoint x: 576, endPoint y: 152, distance: 77.3
click at [576, 152] on div "Account: BIG APPLE TOWING & ROADSIDE LLC - 515 Gaspar Ave, Deltona, FL 32725 Ph…" at bounding box center [784, 160] width 1568 height 81
copy span "[PHONE_NUMBER]"
click at [213, 136] on link "BIG APPLE TOWING & ROADSIDE LLC" at bounding box center [181, 133] width 239 height 14
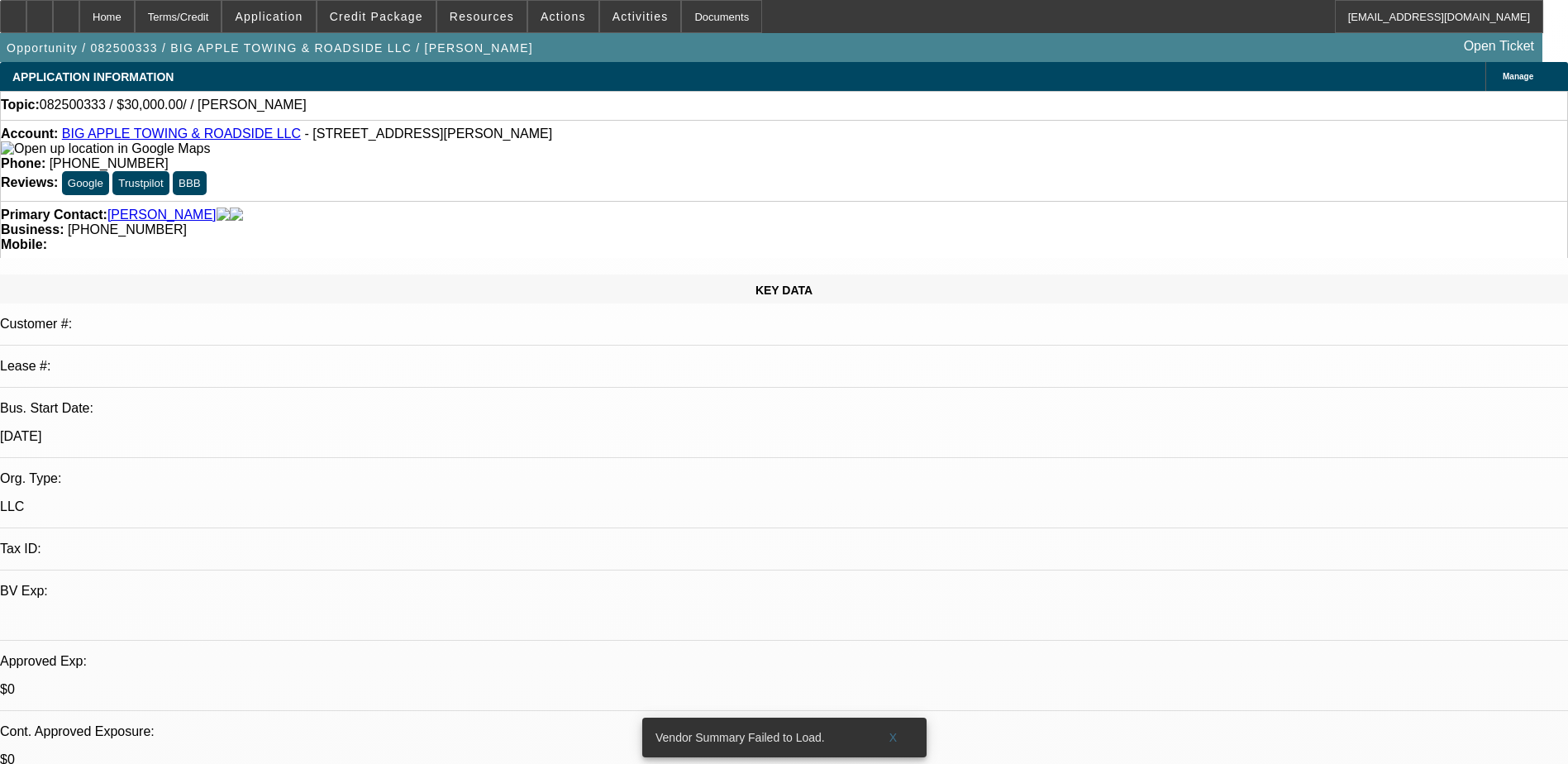
select select "0"
select select "2"
select select "0.1"
select select "1"
select select "2"
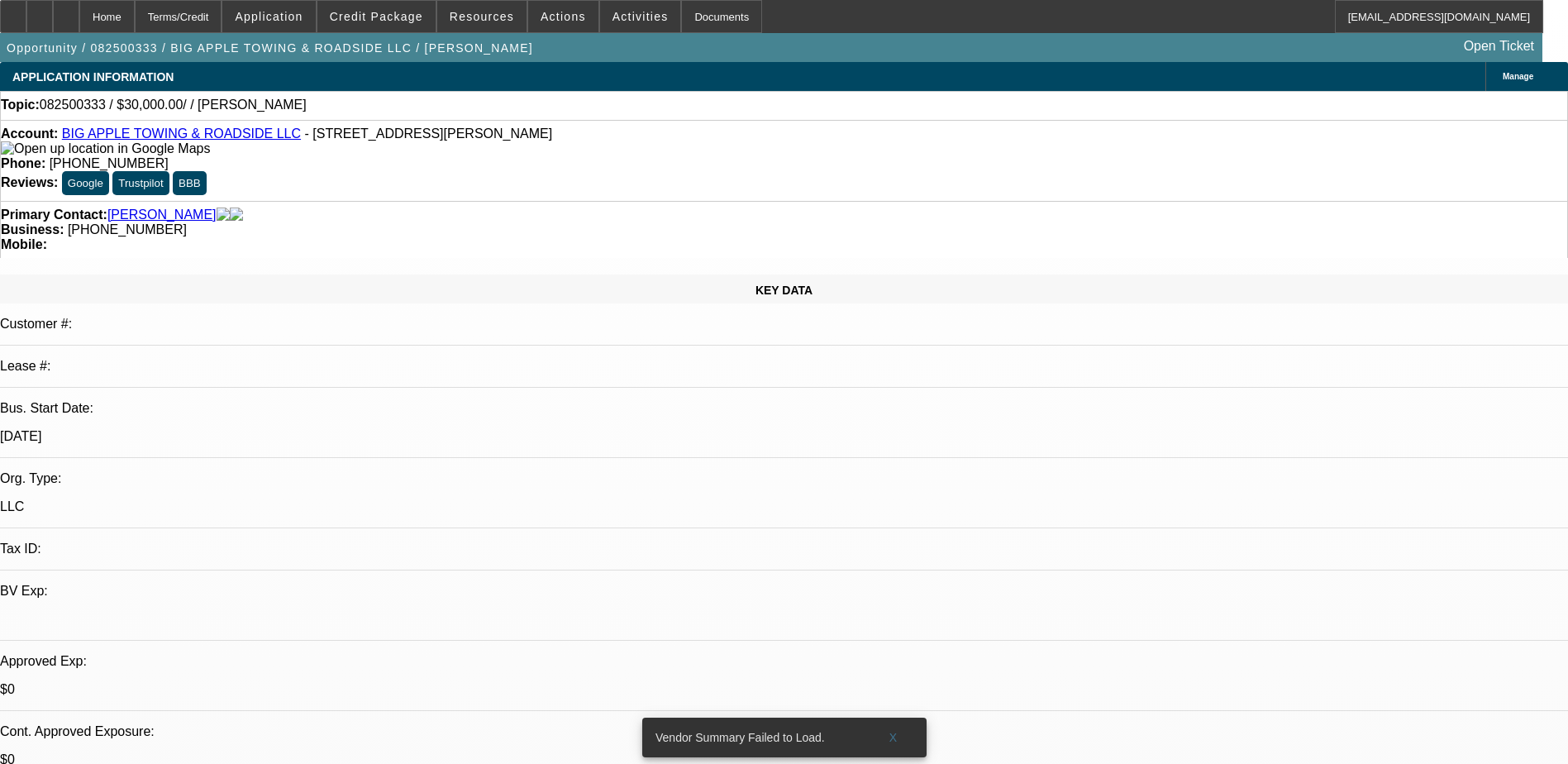
select select "4"
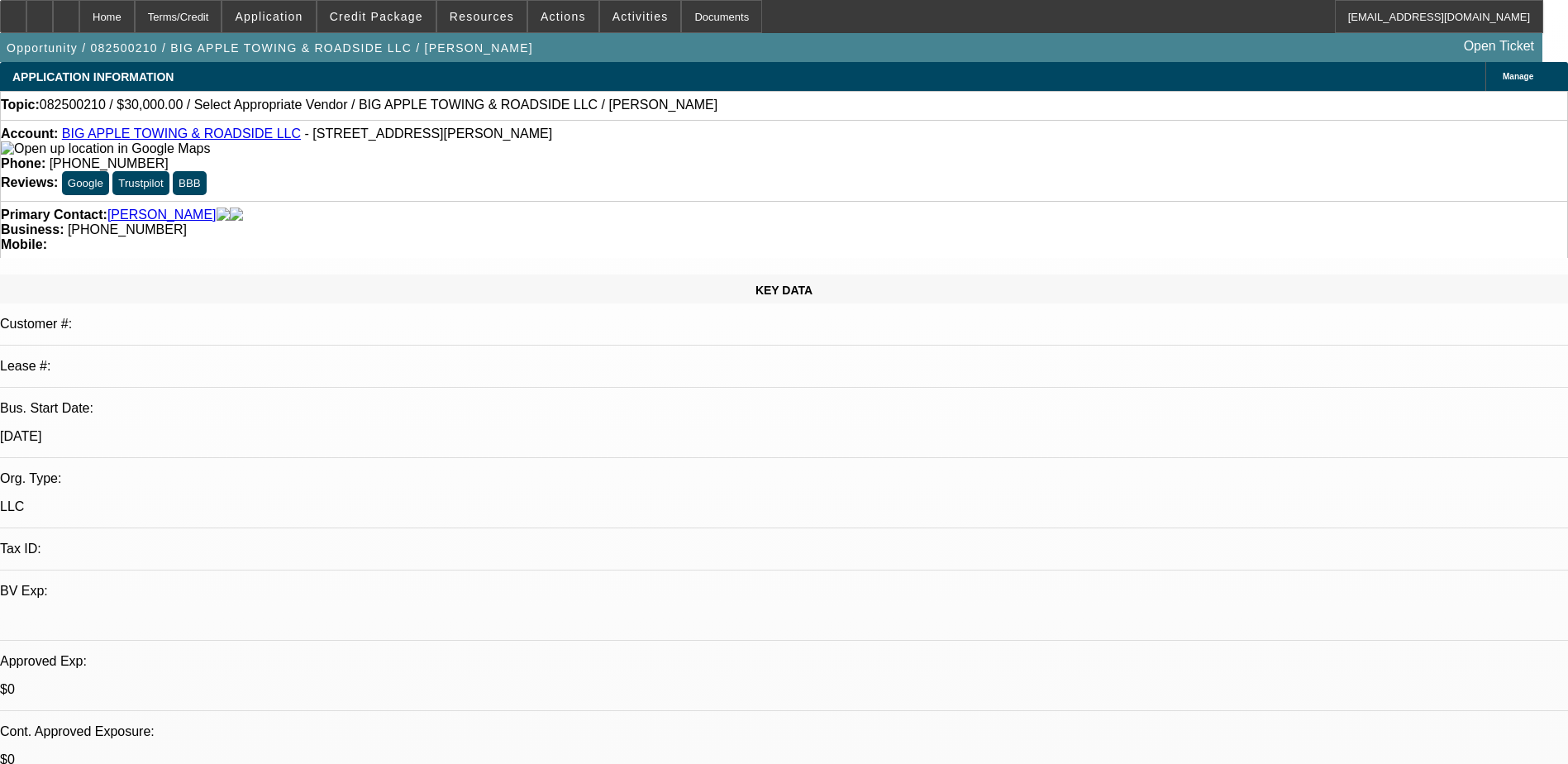
select select "0"
select select "2"
select select "0.1"
select select "4"
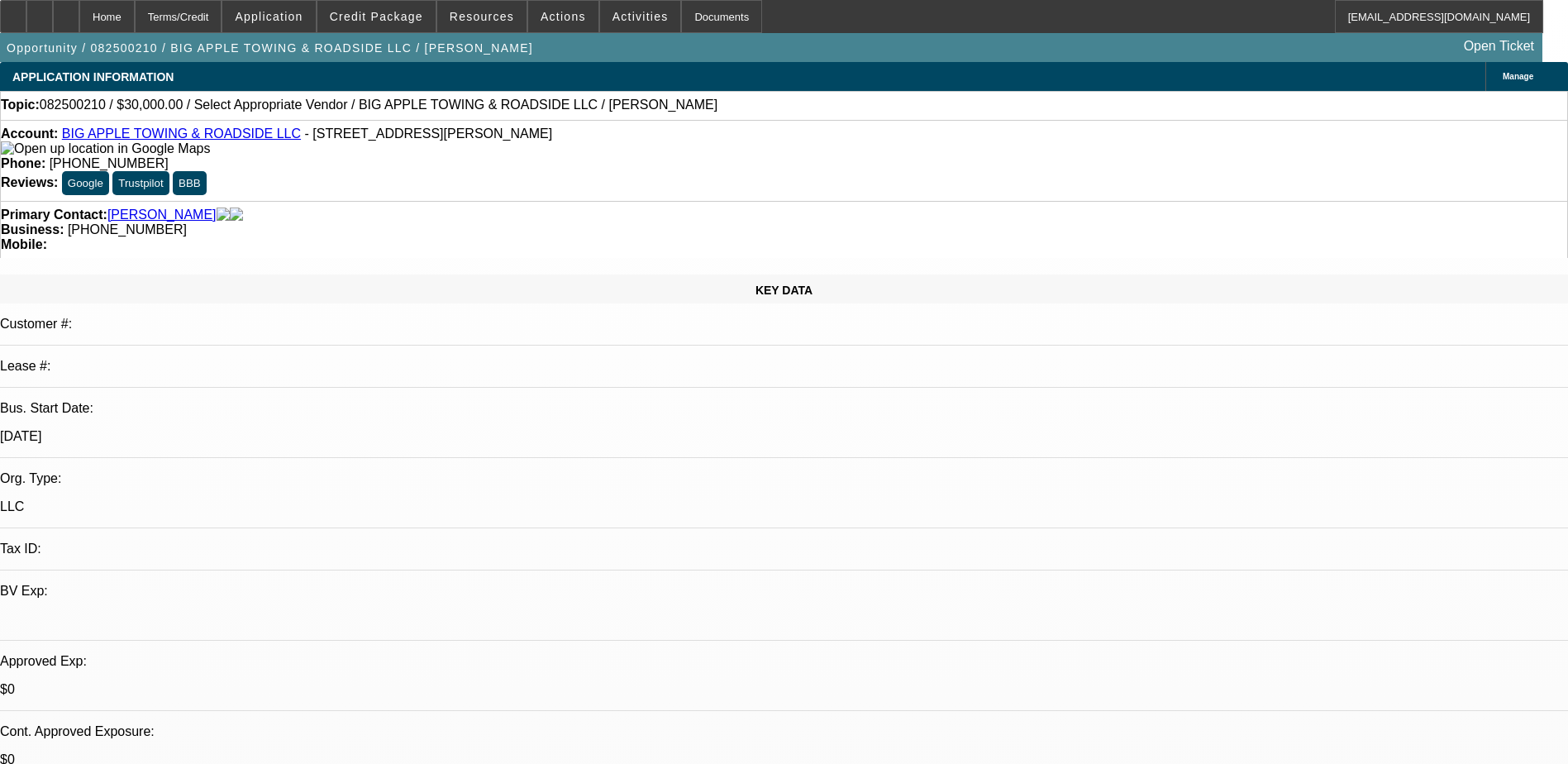
radio input "true"
type textarea "tried calling 5383 from work phone and cell, sounded like he had phone issues. …"
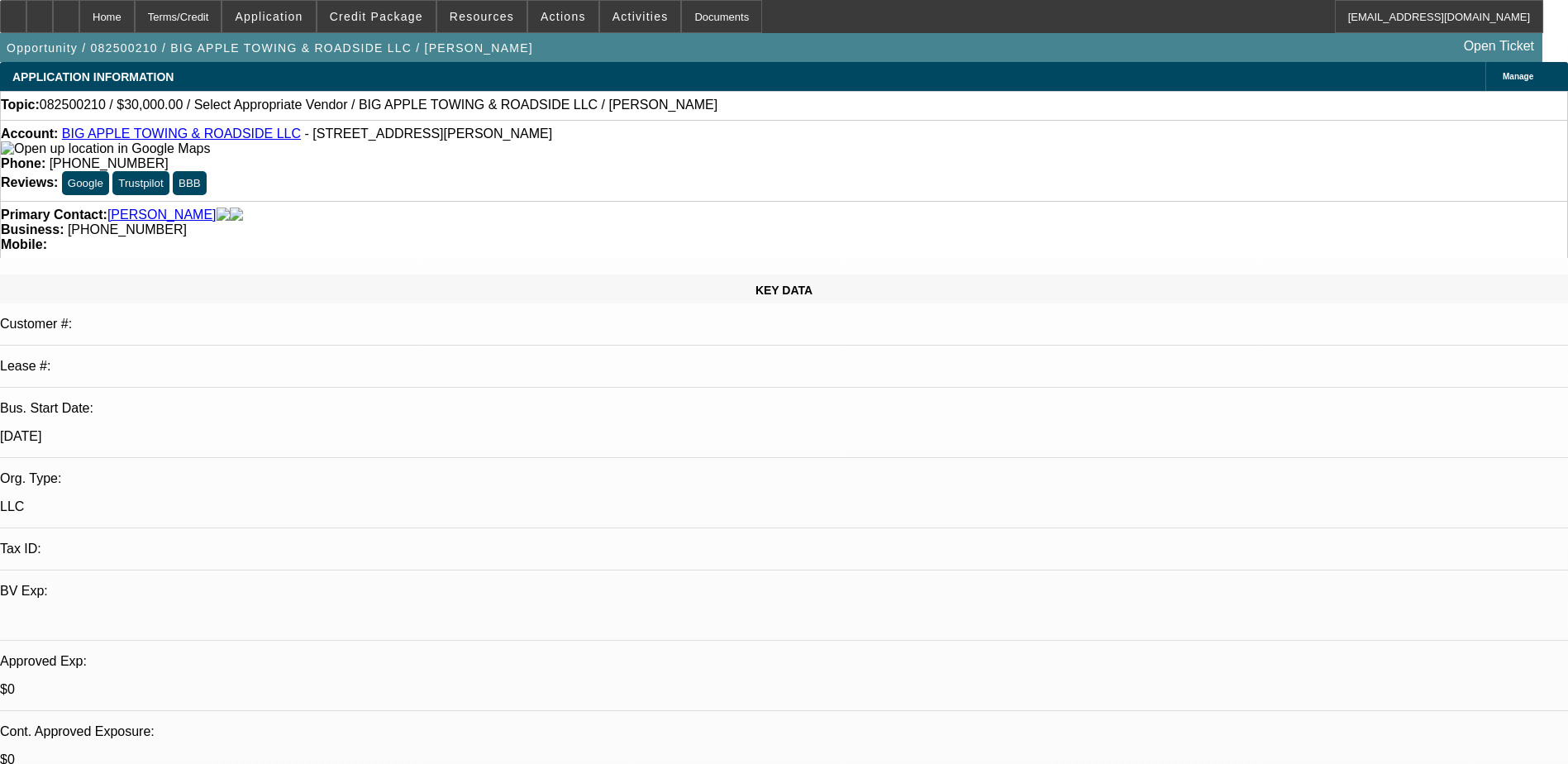
radio input "true"
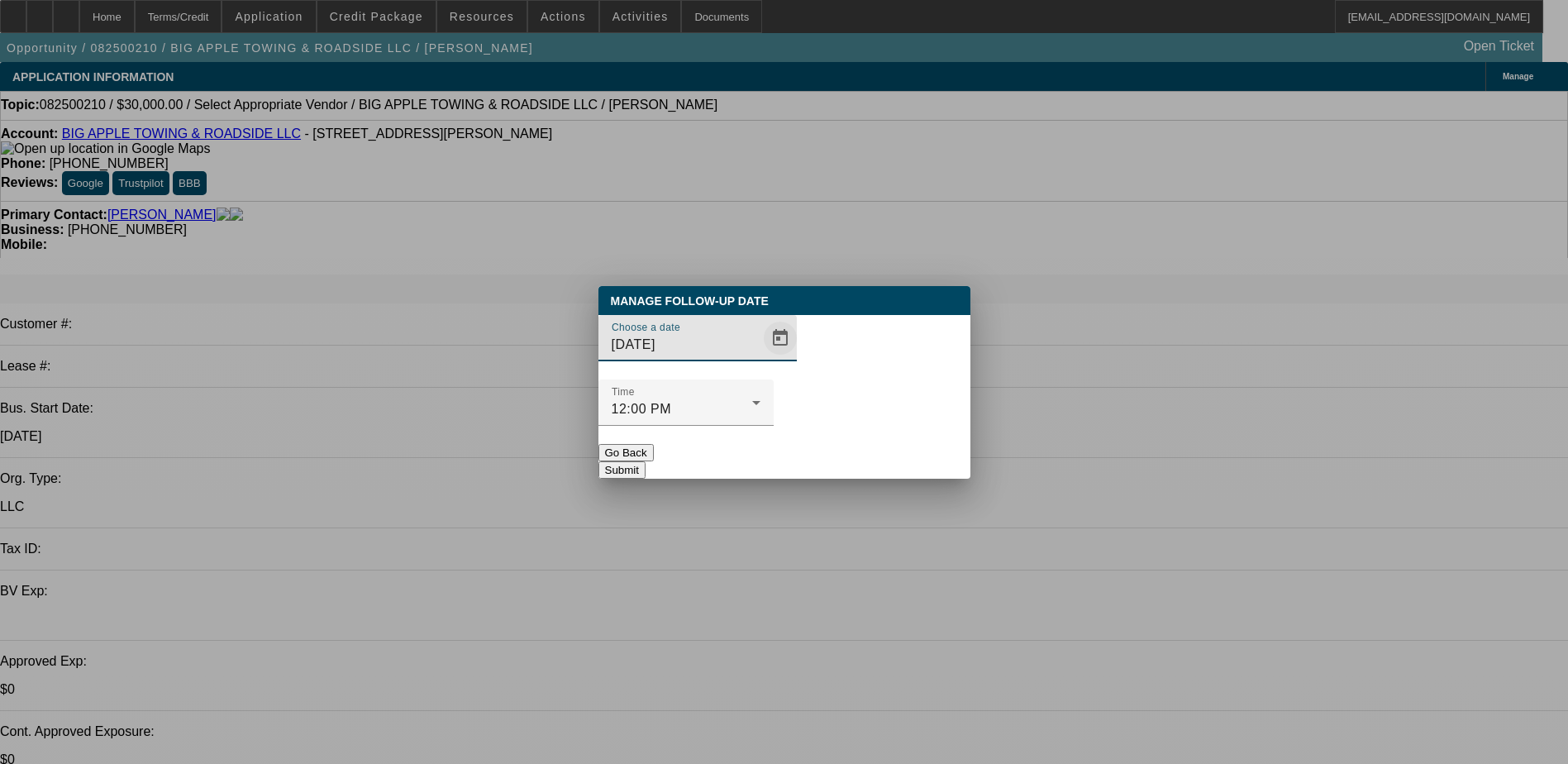
click at [760, 358] on span "Open calendar" at bounding box center [780, 337] width 40 height 40
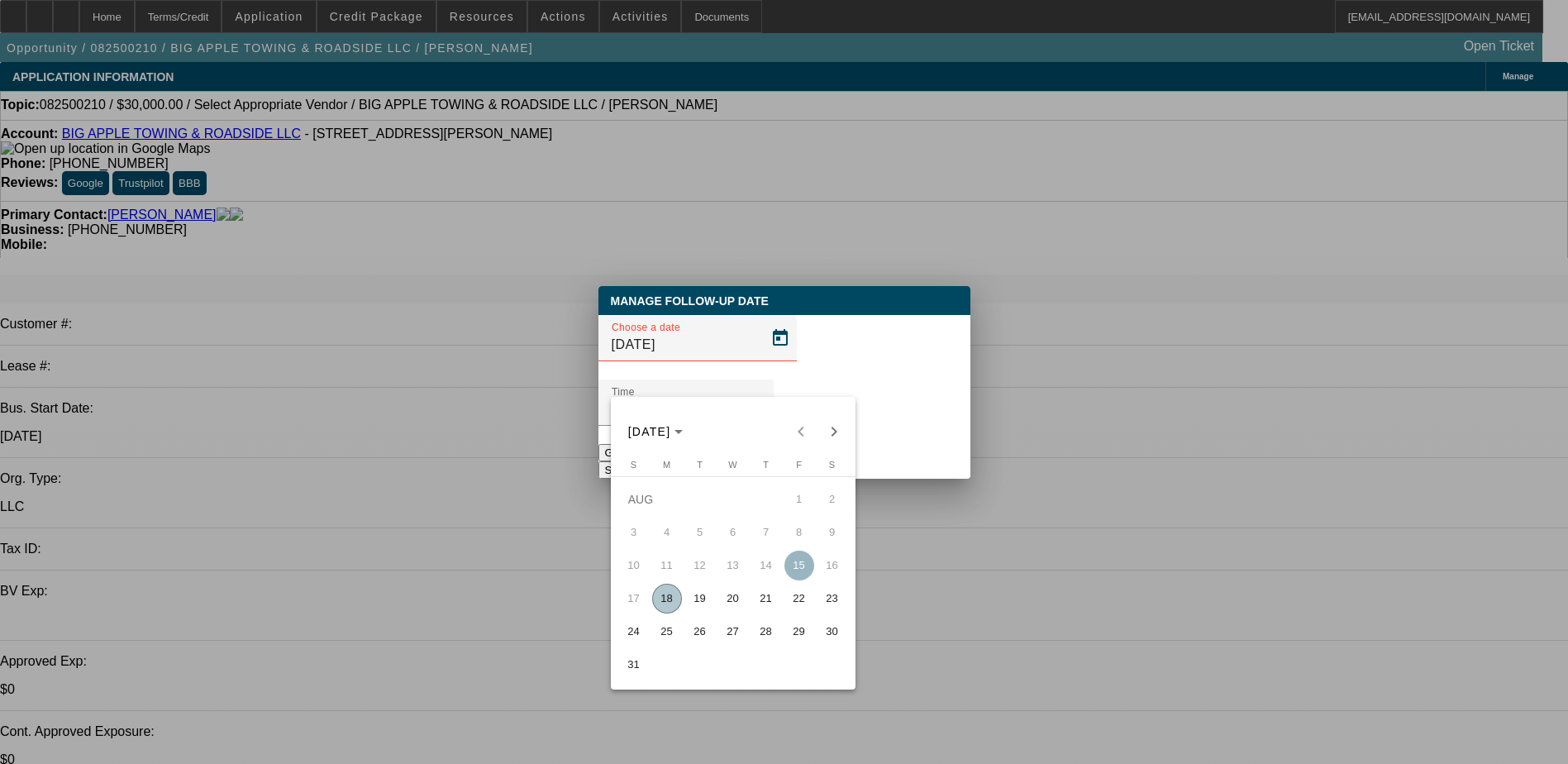
click at [797, 613] on span "22" at bounding box center [798, 598] width 30 height 30
type input "8/22/2025"
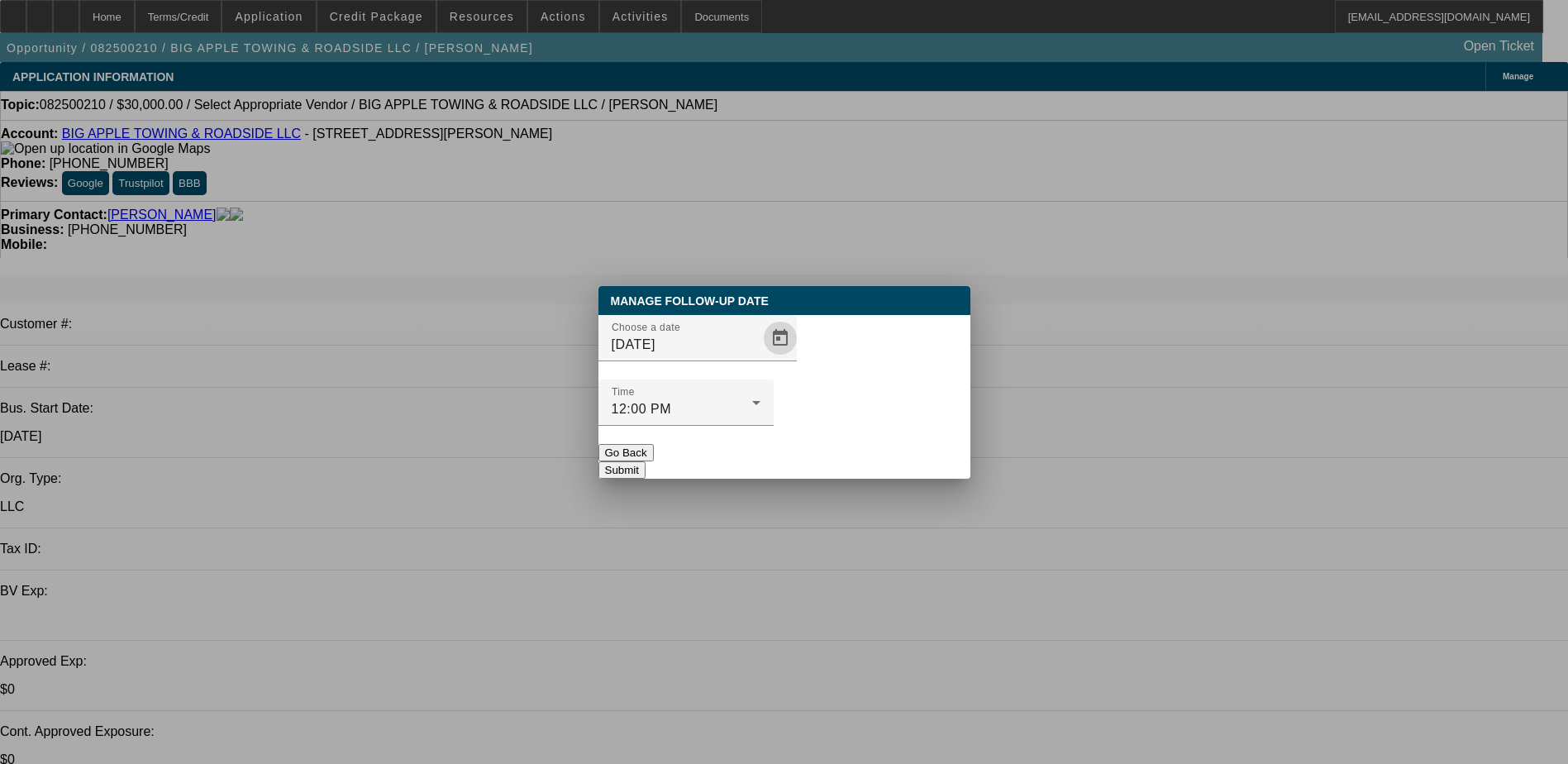
click at [646, 461] on button "Submit" at bounding box center [622, 470] width 47 height 18
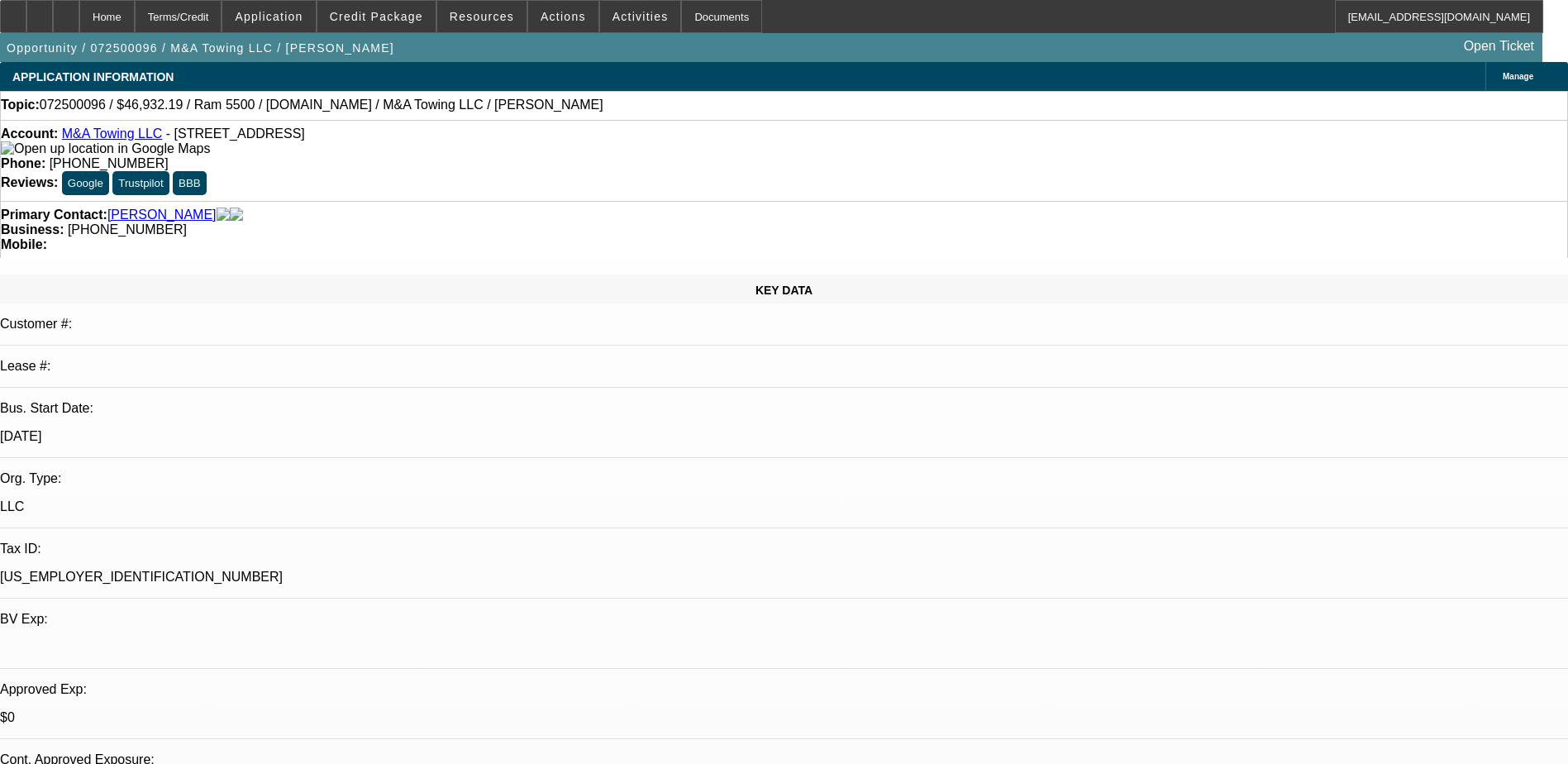
select select "0"
select select "2"
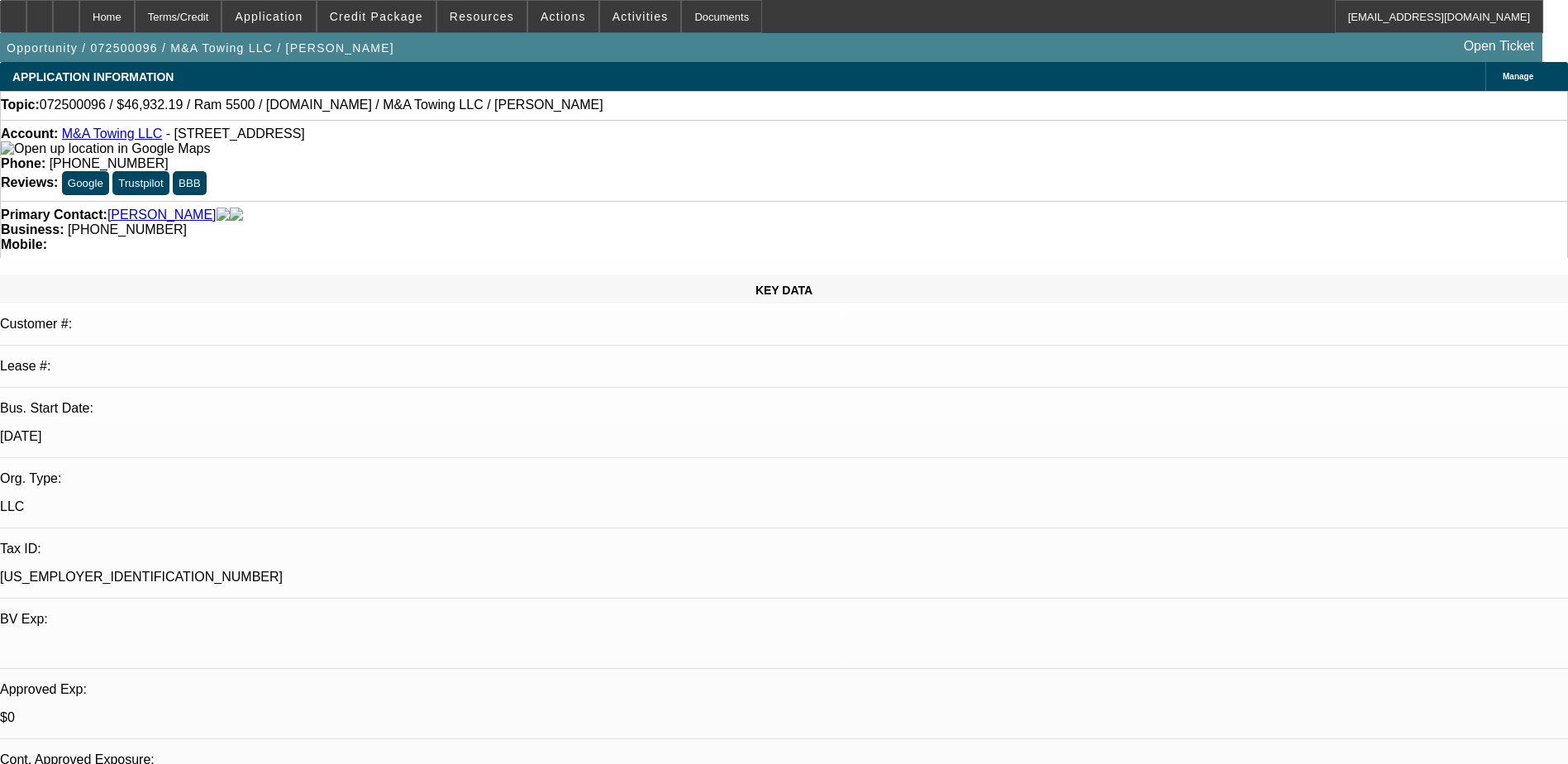
select select "0"
select select "2"
select select "0"
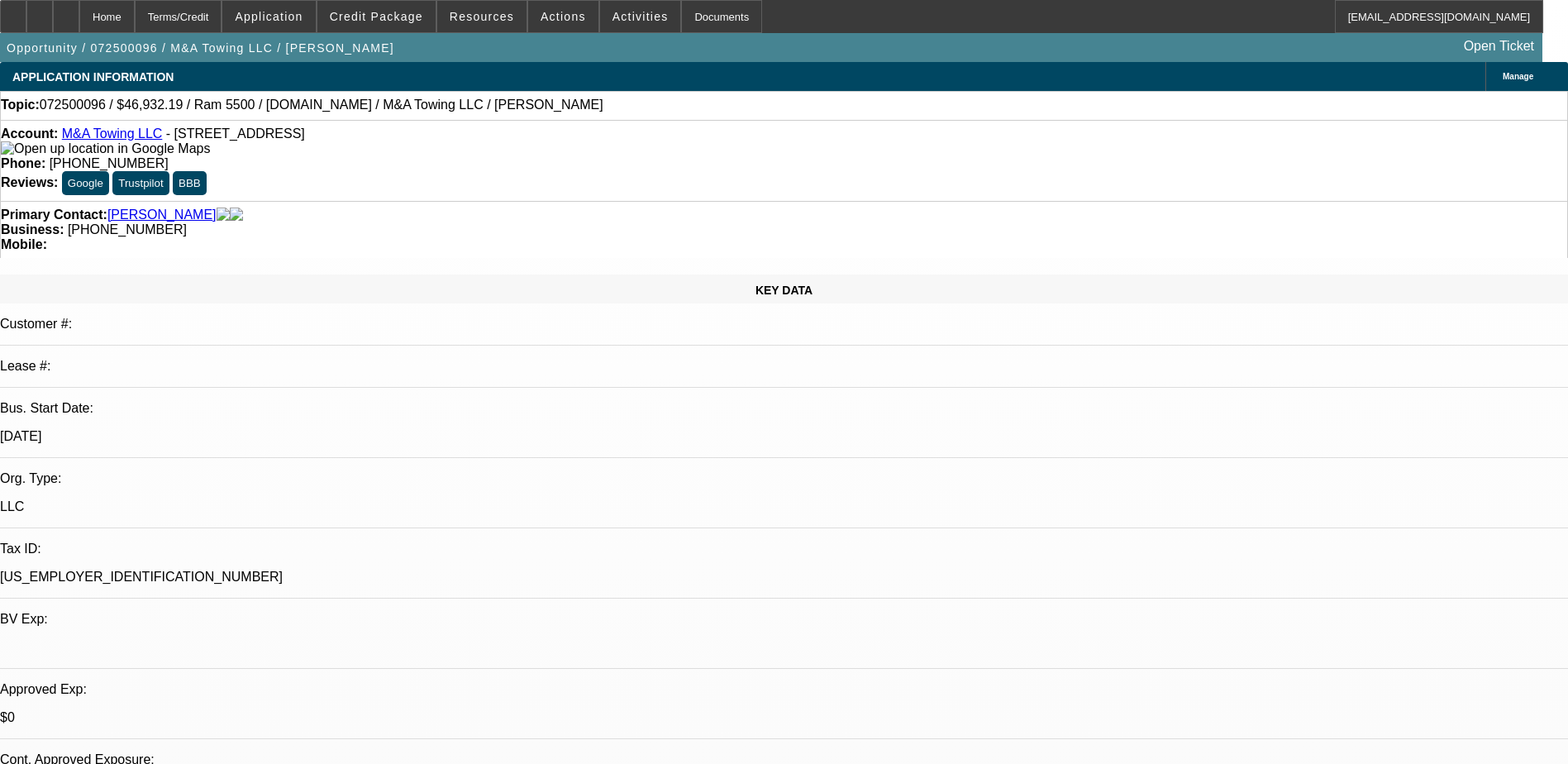
select select "2"
select select "0"
select select "1"
select select "6"
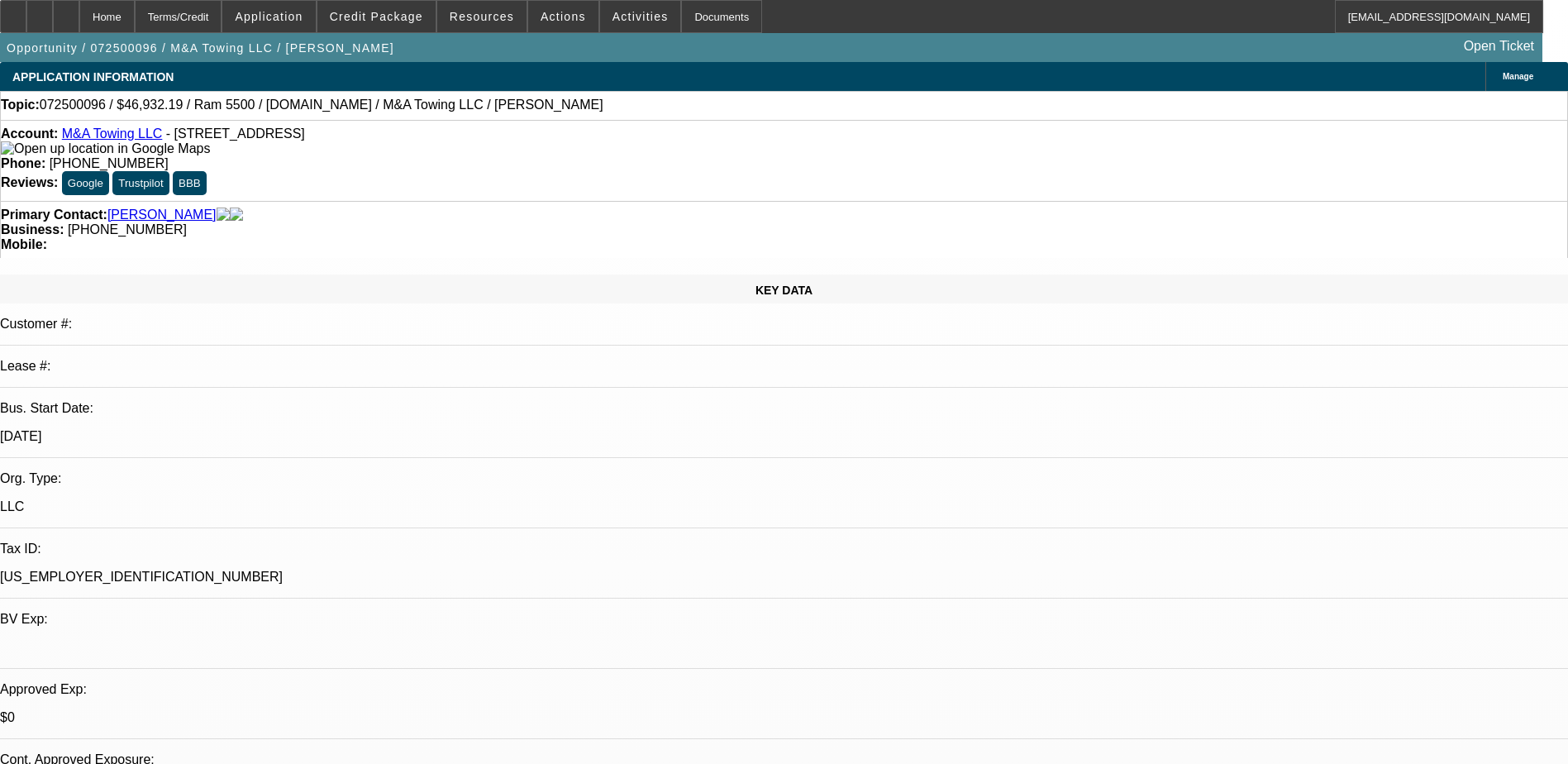
select select "1"
select select "2"
select select "6"
select select "1"
select select "2"
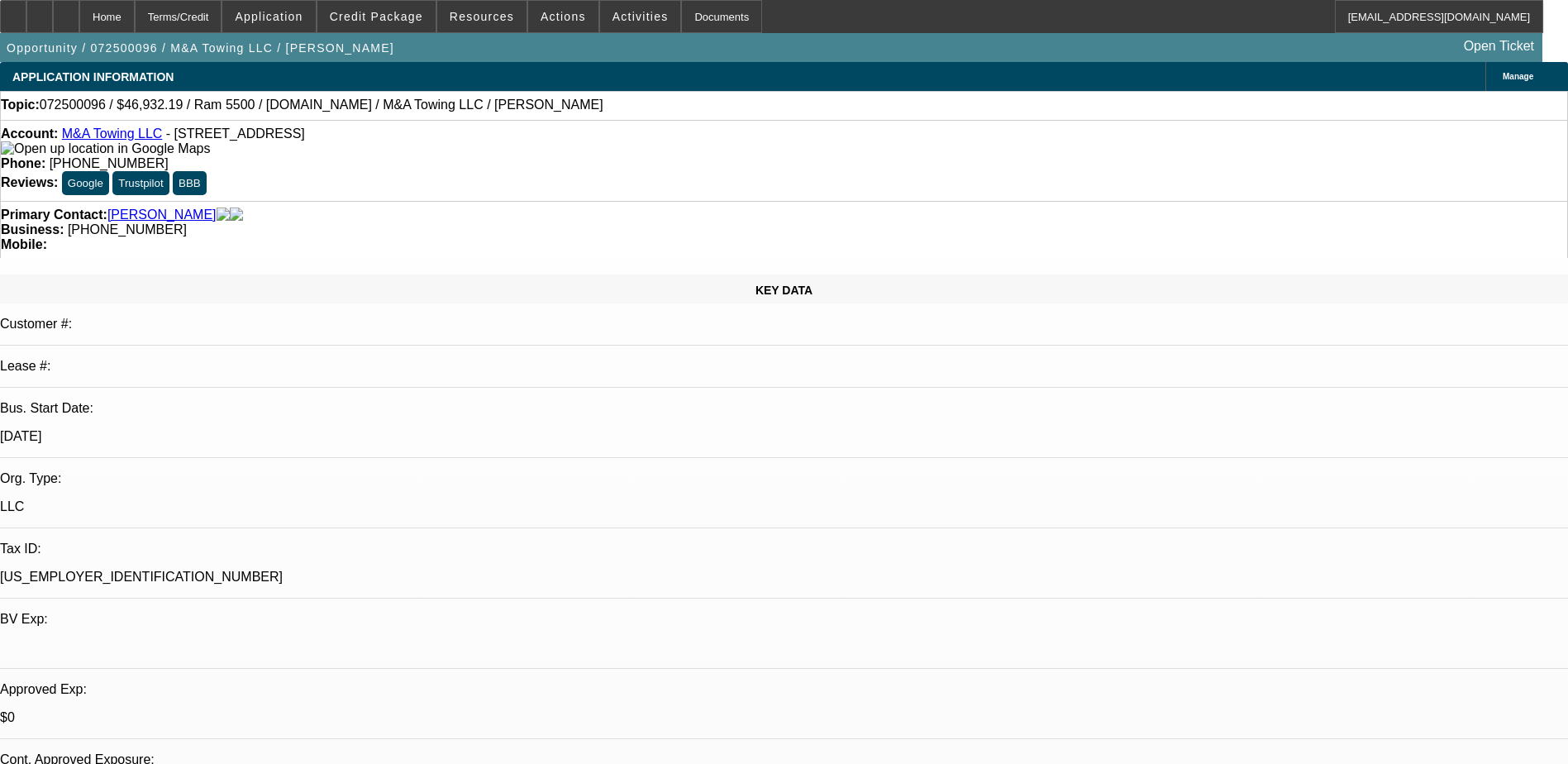
select select "6"
select select "1"
select select "2"
select select "6"
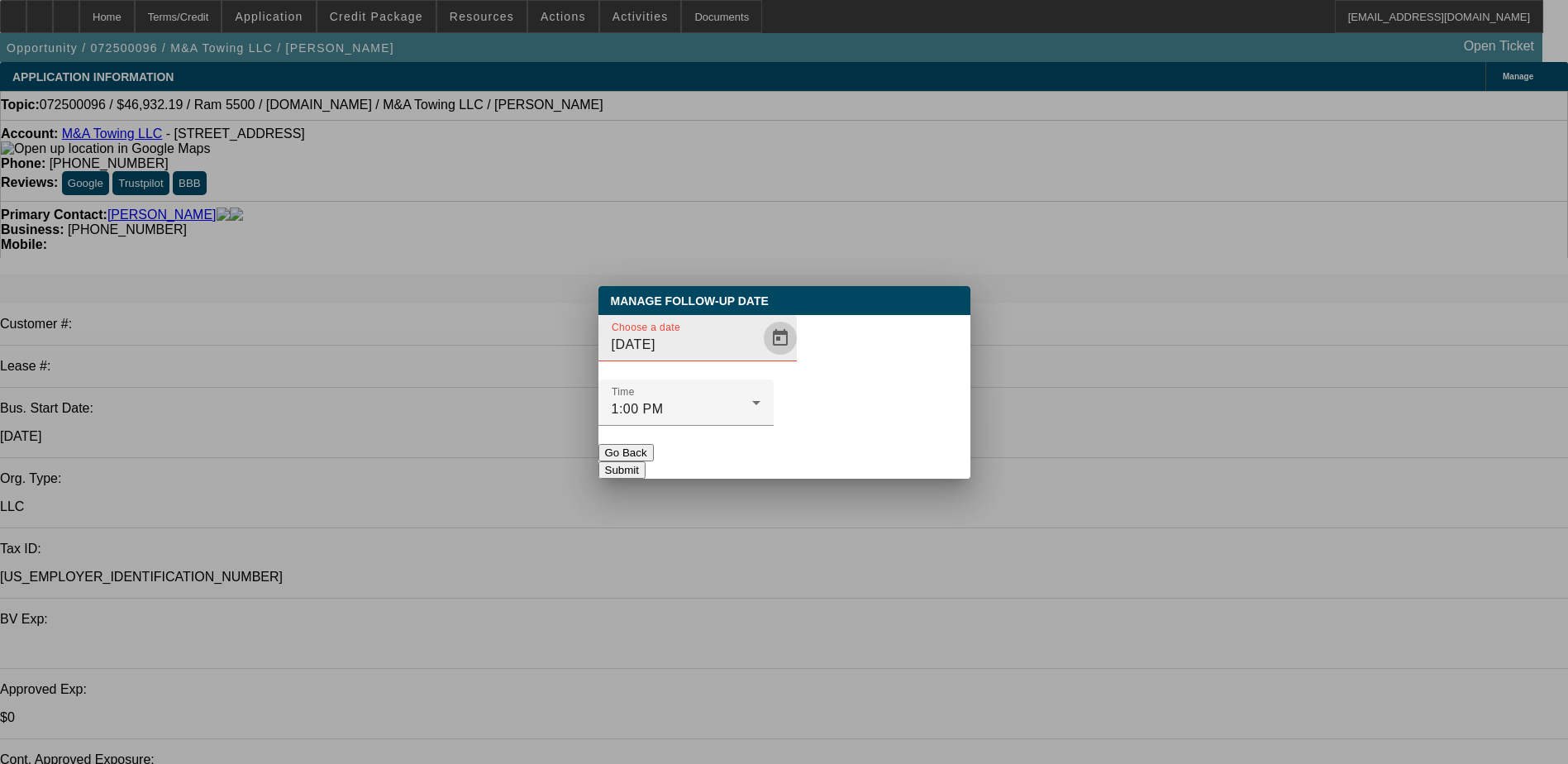
click at [760, 358] on span "Open calendar" at bounding box center [780, 337] width 40 height 40
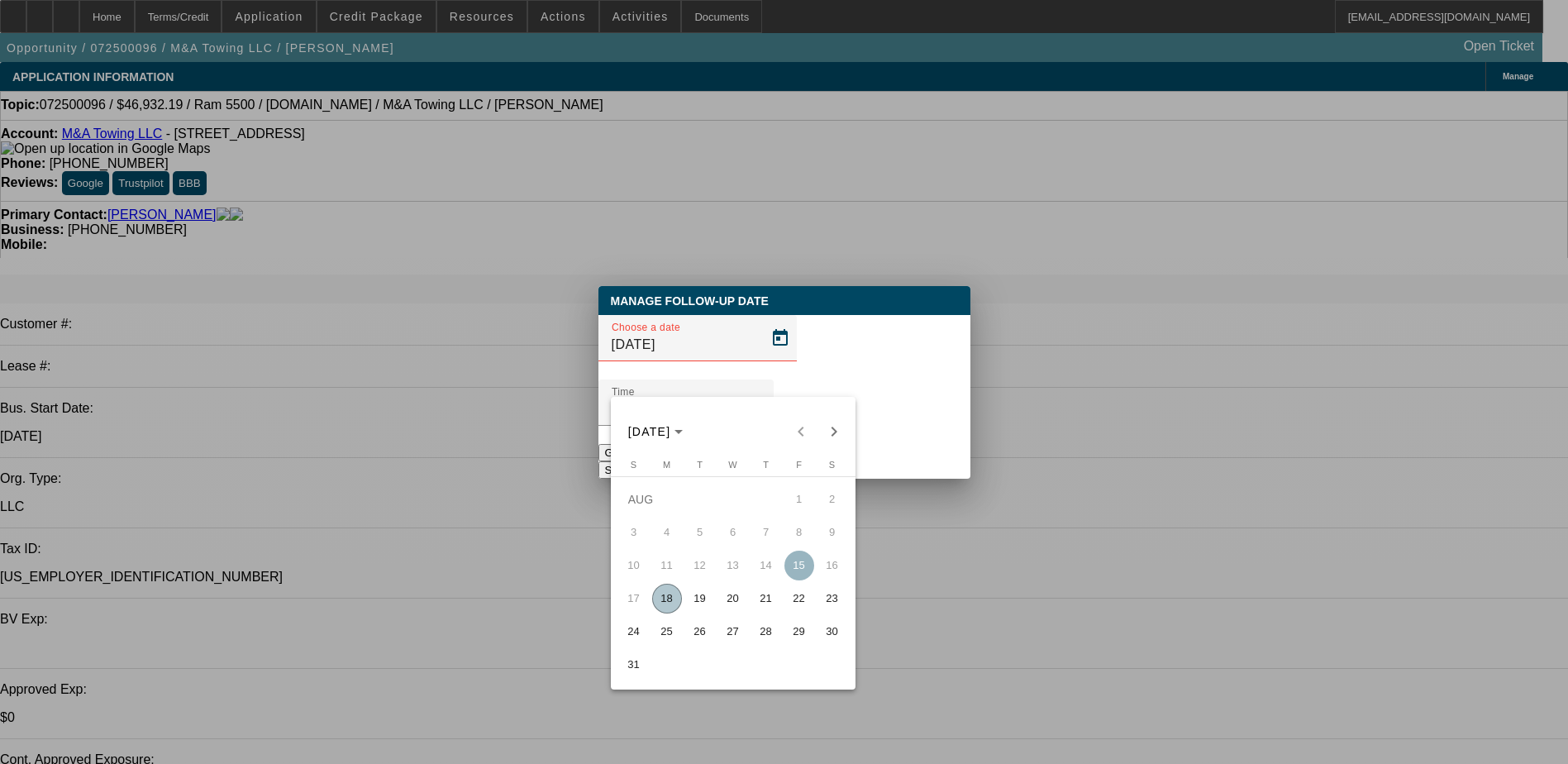
click at [700, 605] on span "19" at bounding box center [700, 598] width 30 height 30
type input "8/19/2025"
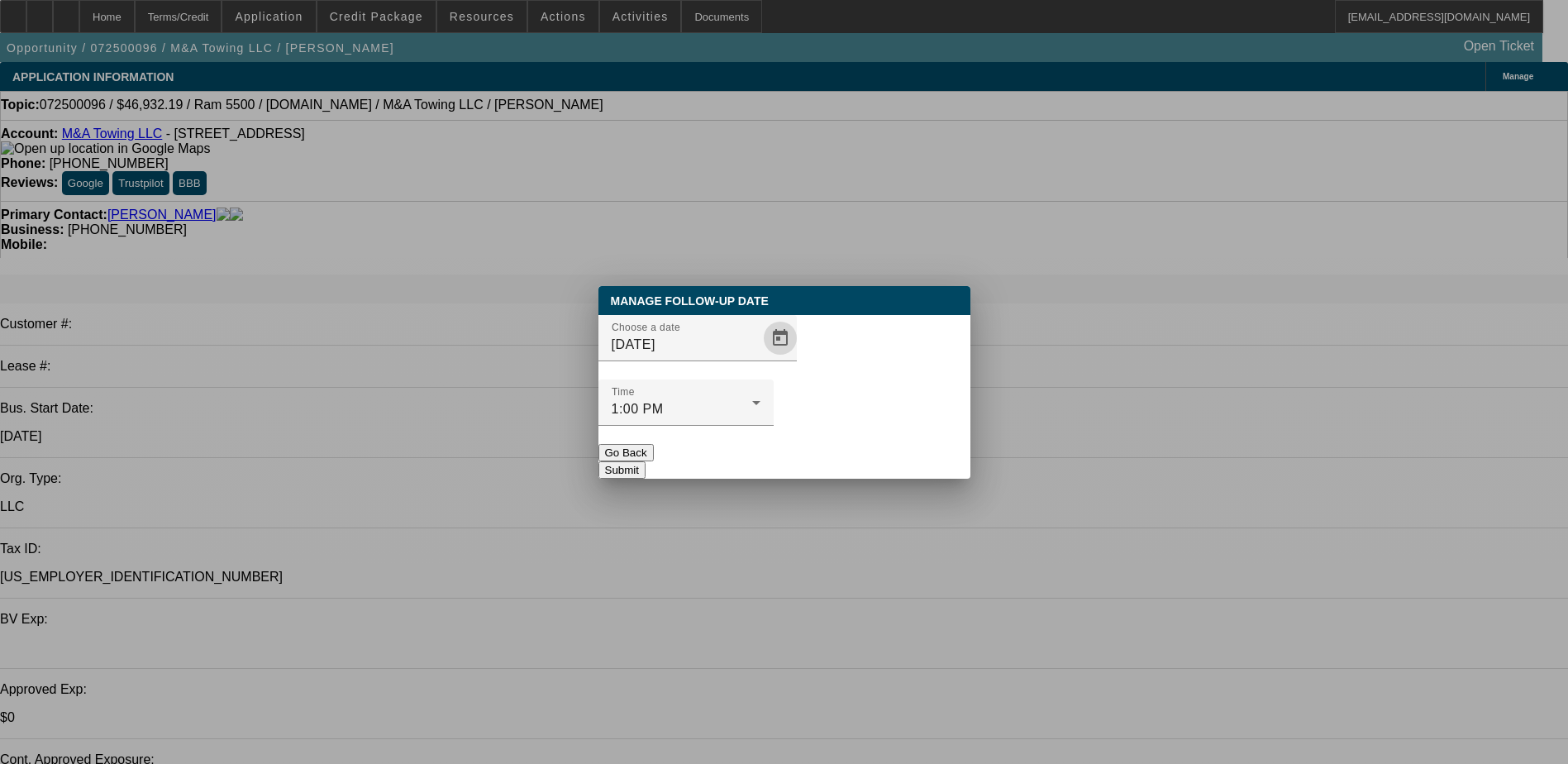
click at [646, 461] on button "Submit" at bounding box center [622, 470] width 47 height 18
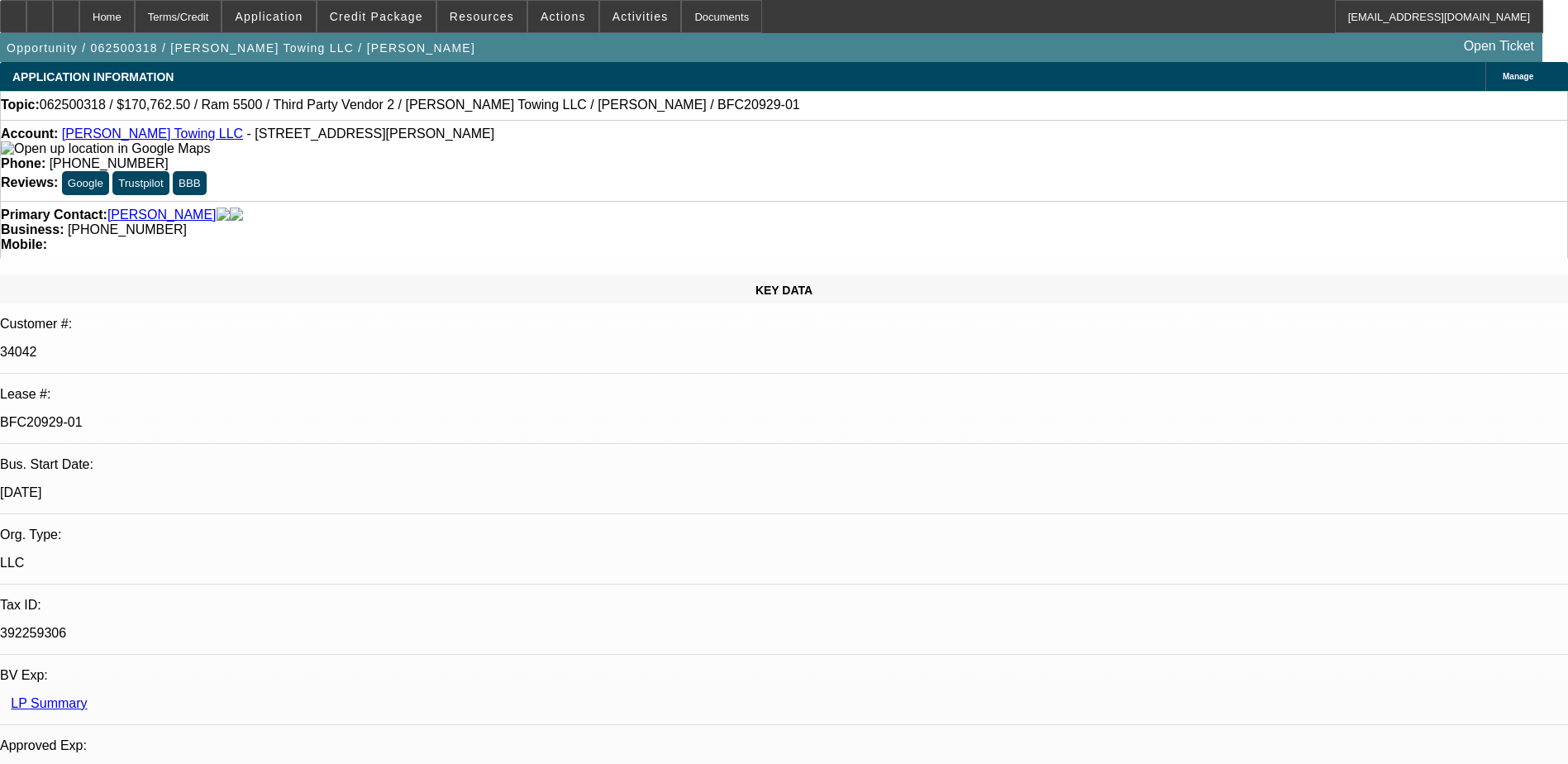
select select "0"
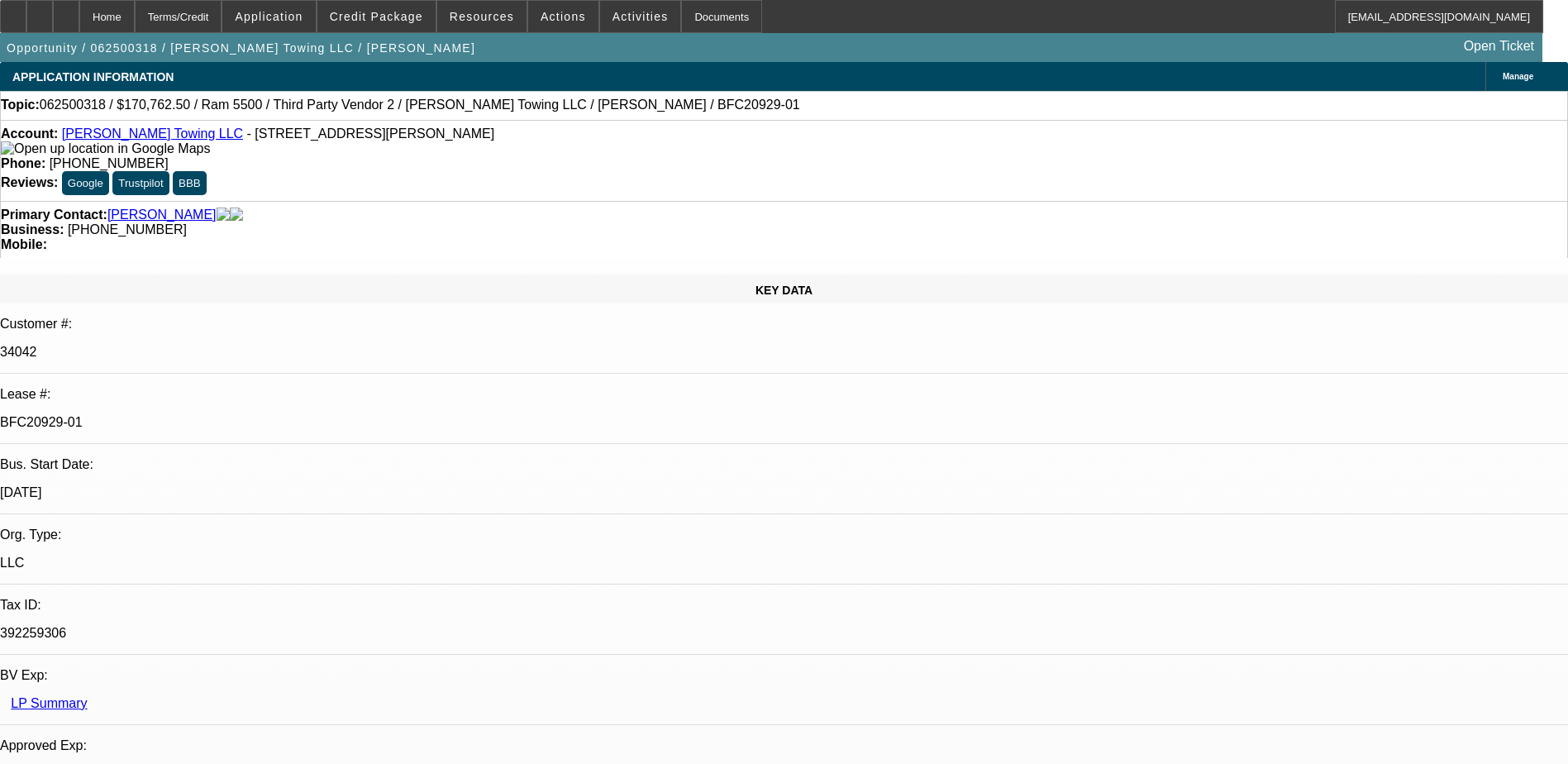
select select "0"
select select "1"
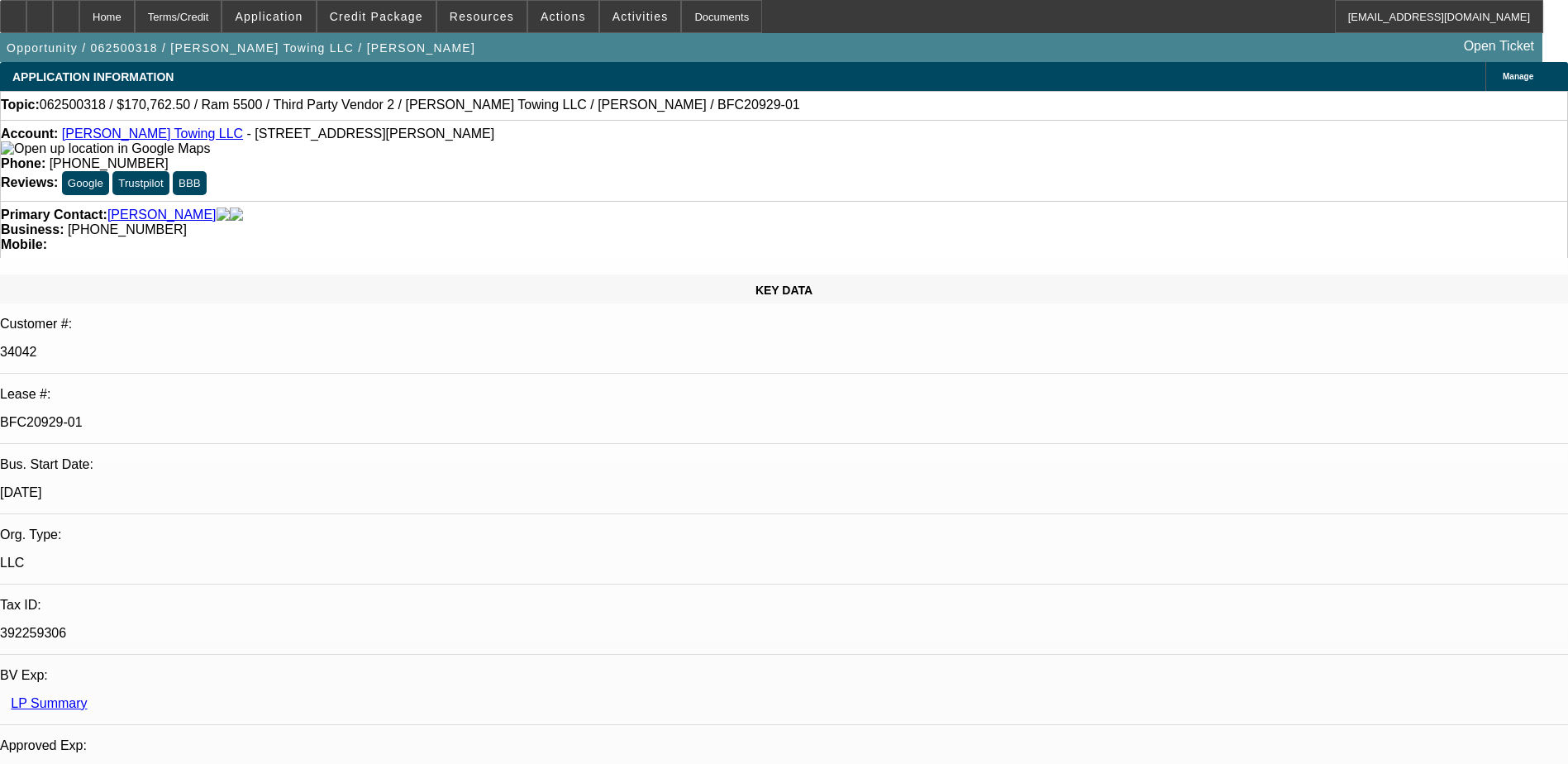
select select "2"
select select "6"
select select "1"
select select "2"
select select "6"
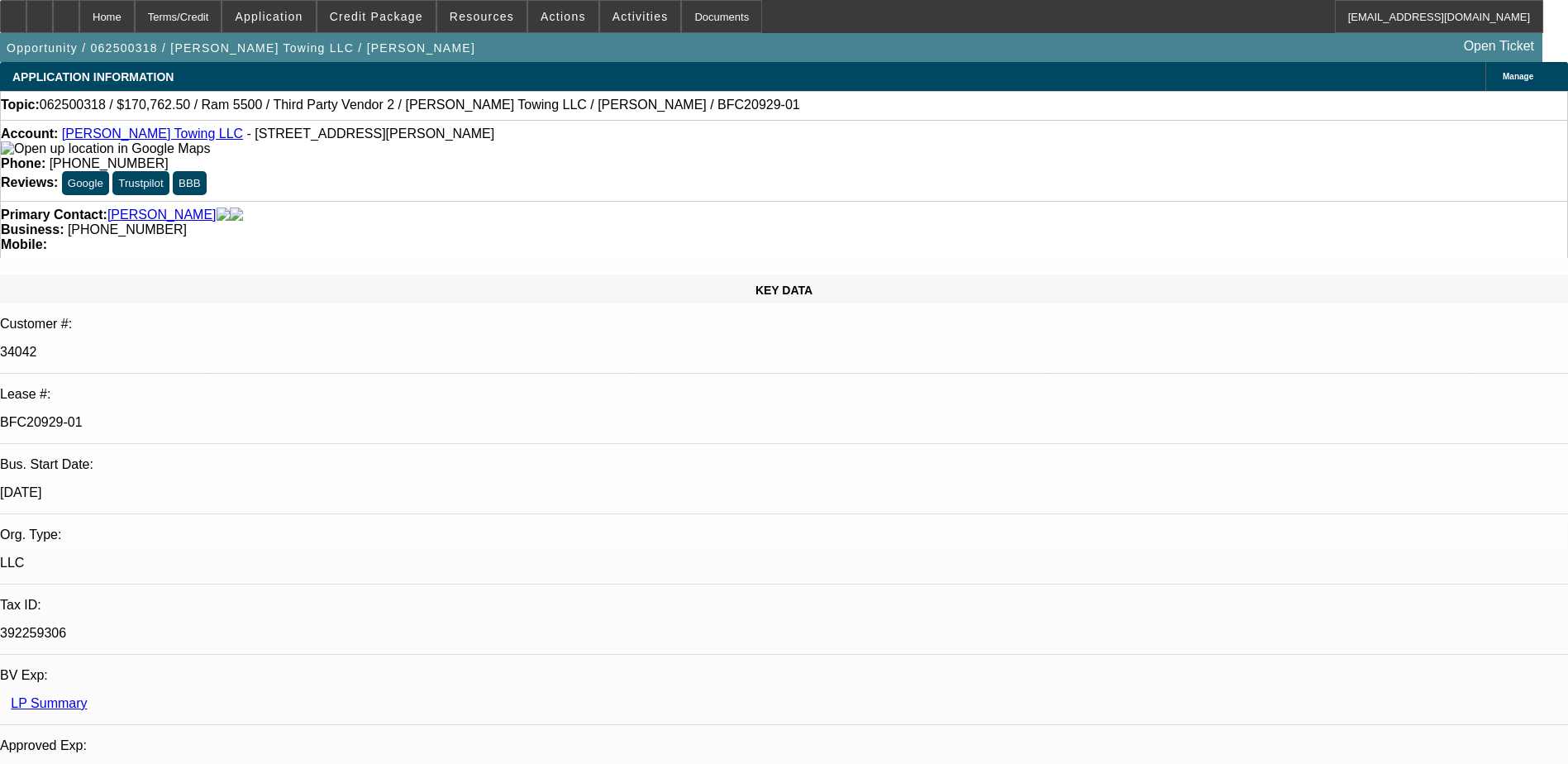
select select "1"
select select "2"
select select "6"
select select "1"
select select "2"
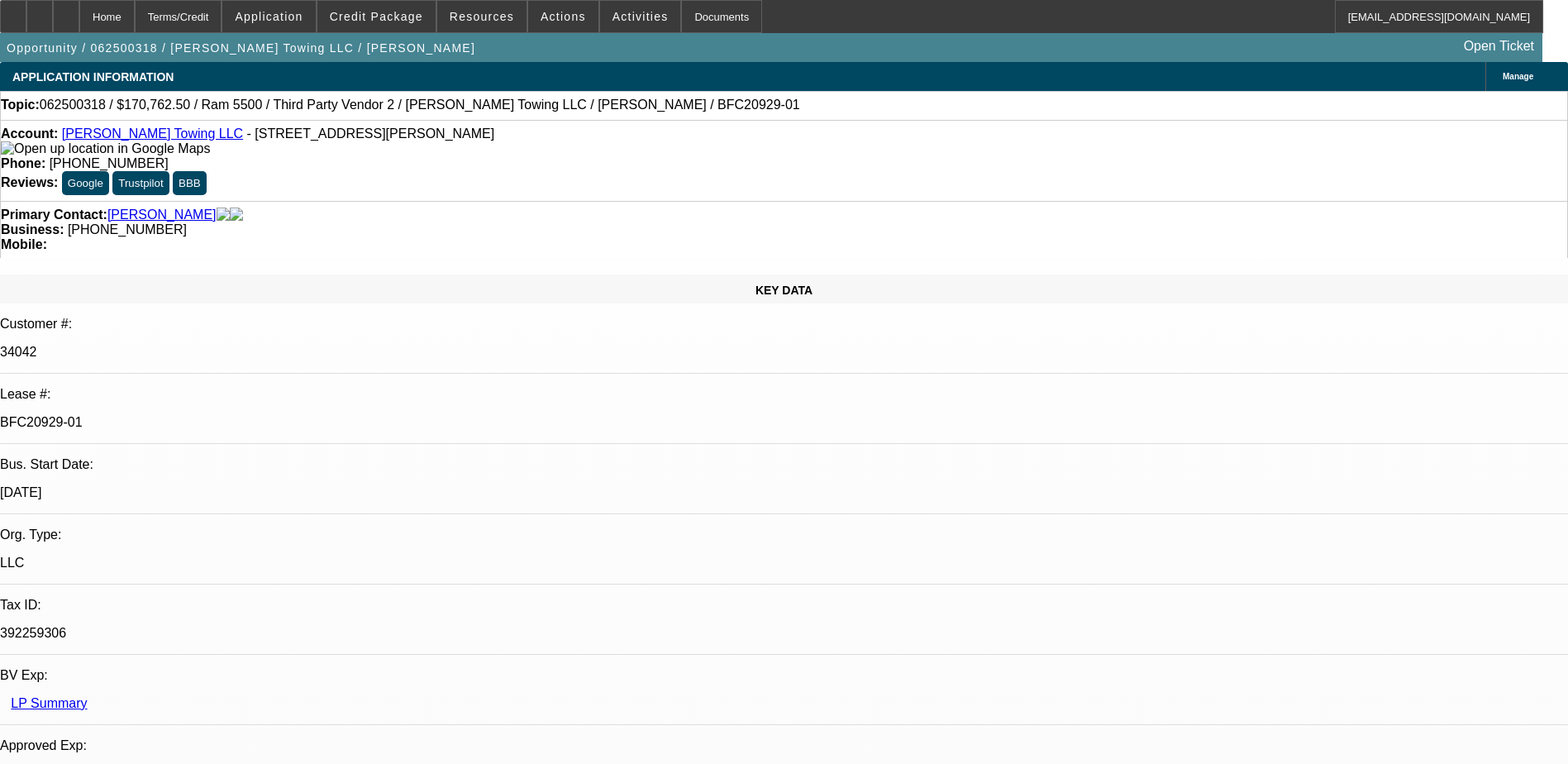
select select "6"
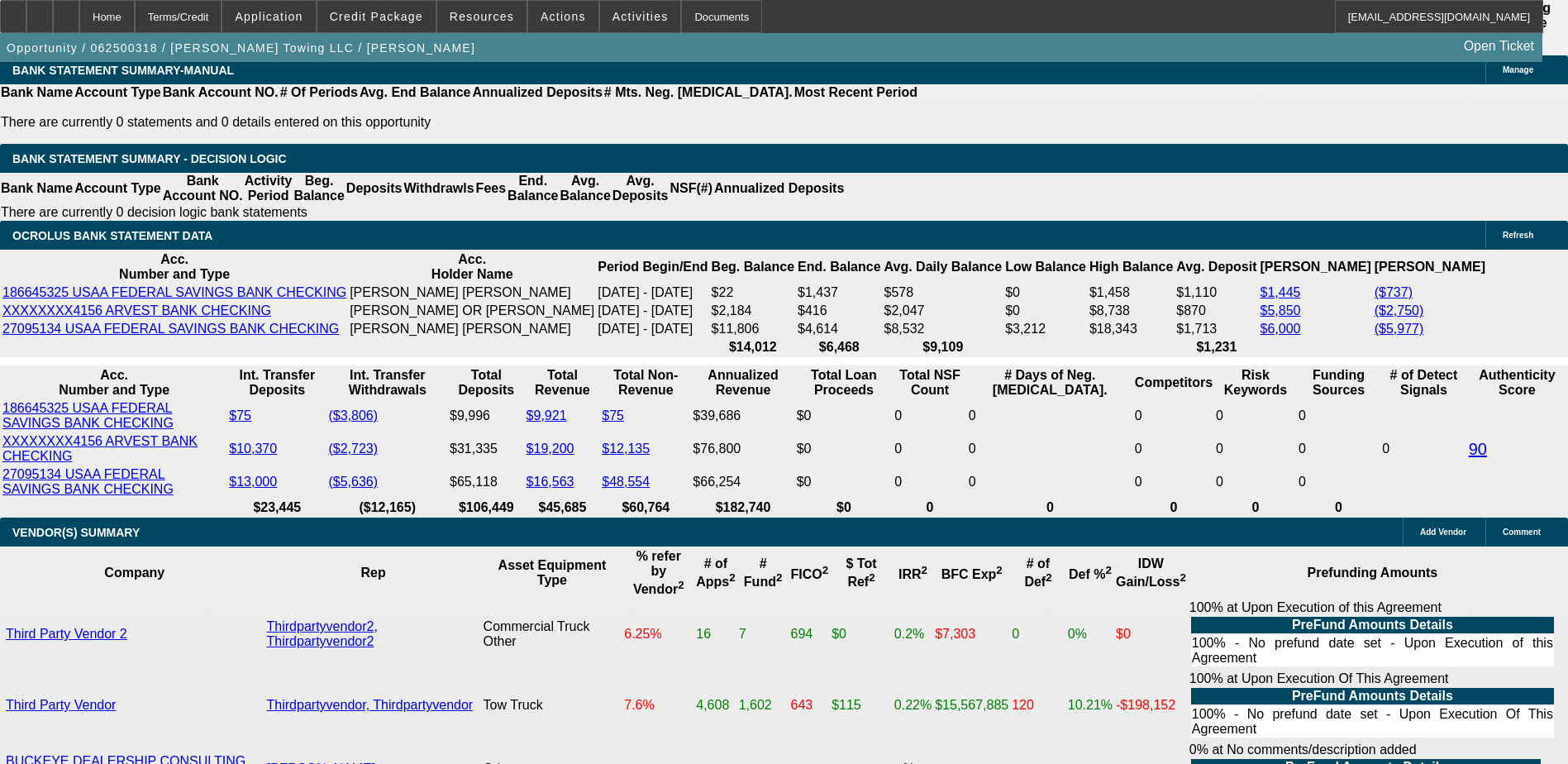
scroll to position [3224, 0]
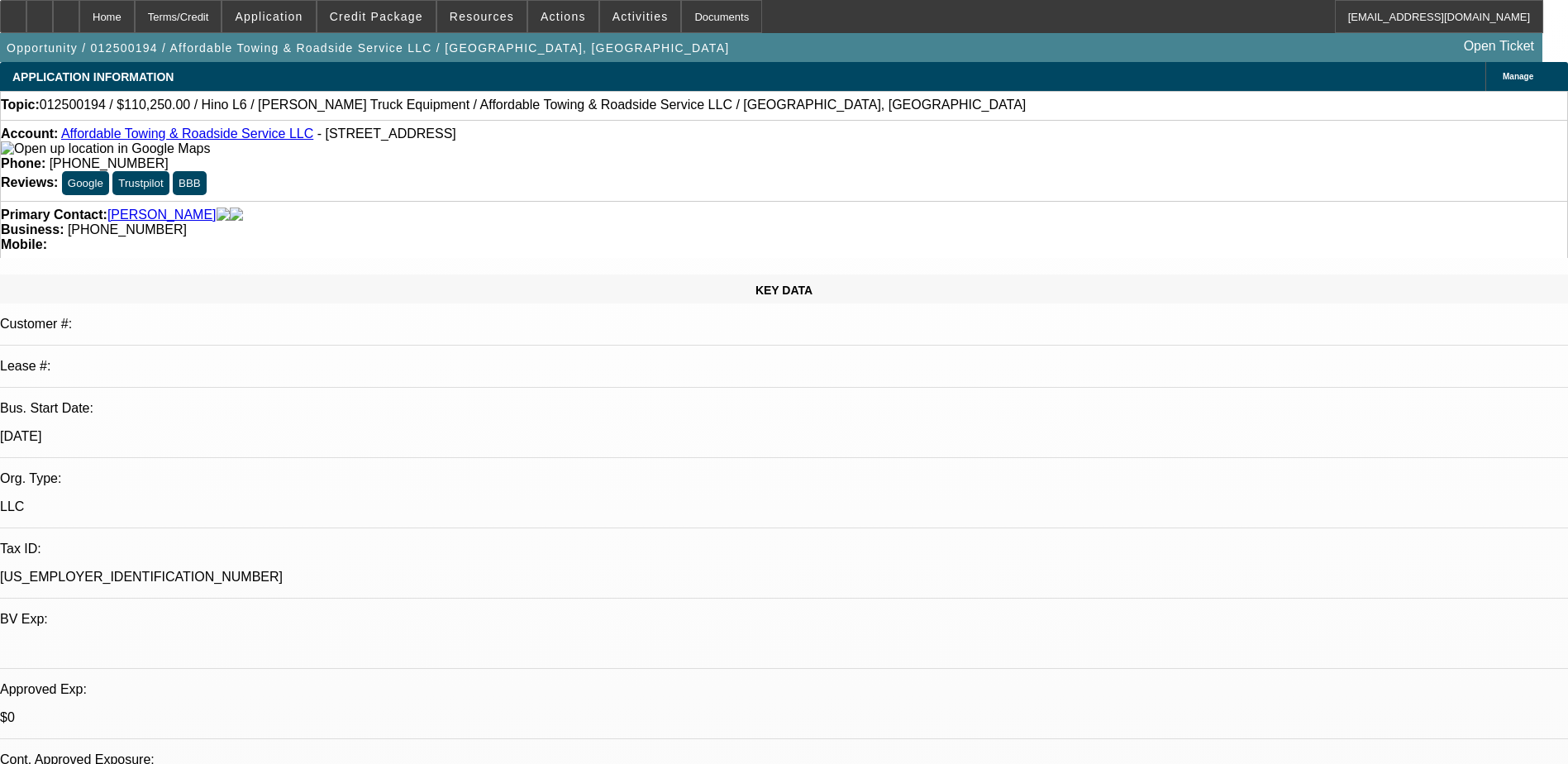
select select "0"
select select "2"
select select "0.1"
select select "0"
select select "2"
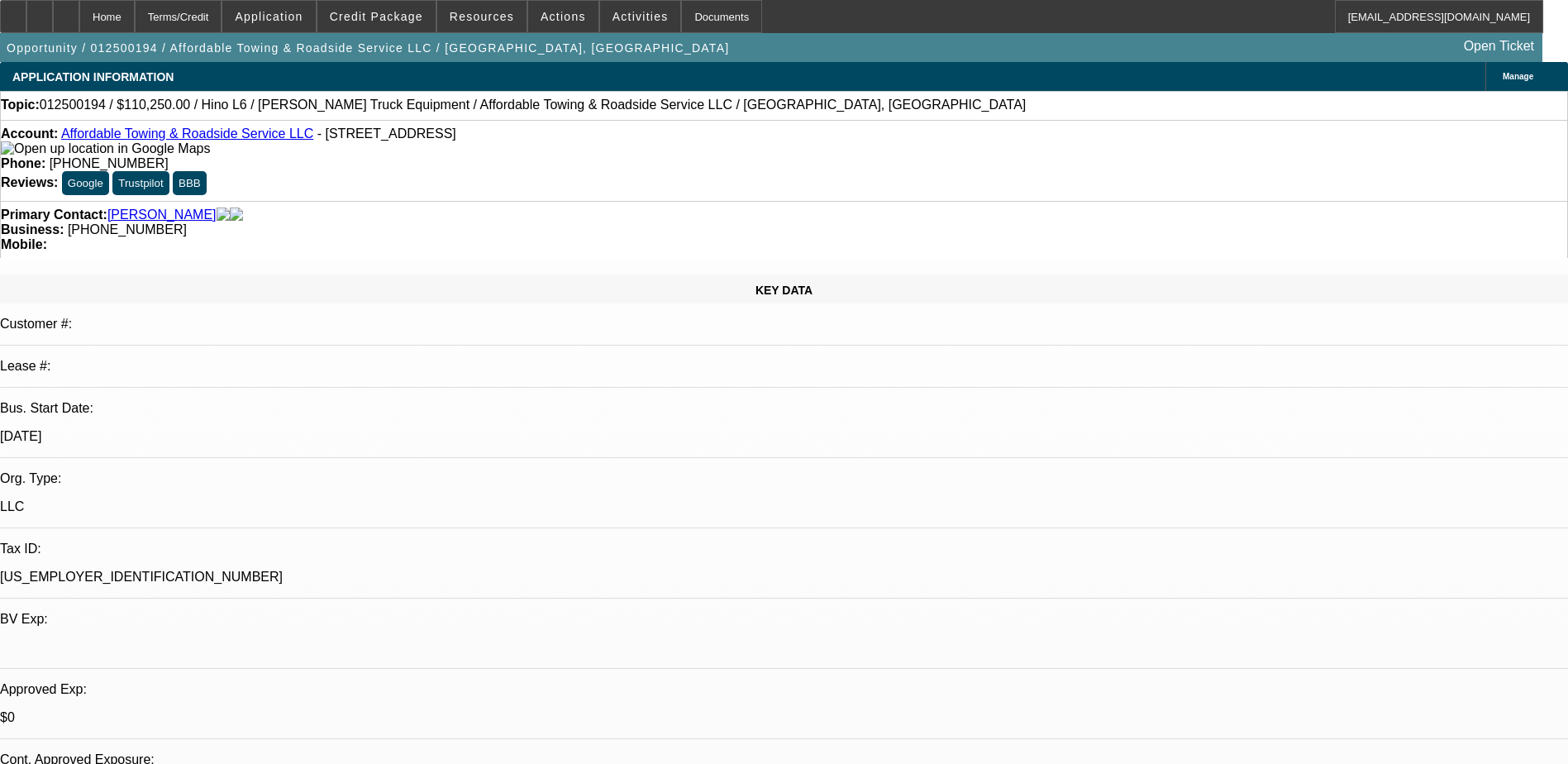
select select "0.1"
select select "0"
select select "2"
select select "0.1"
select select "1"
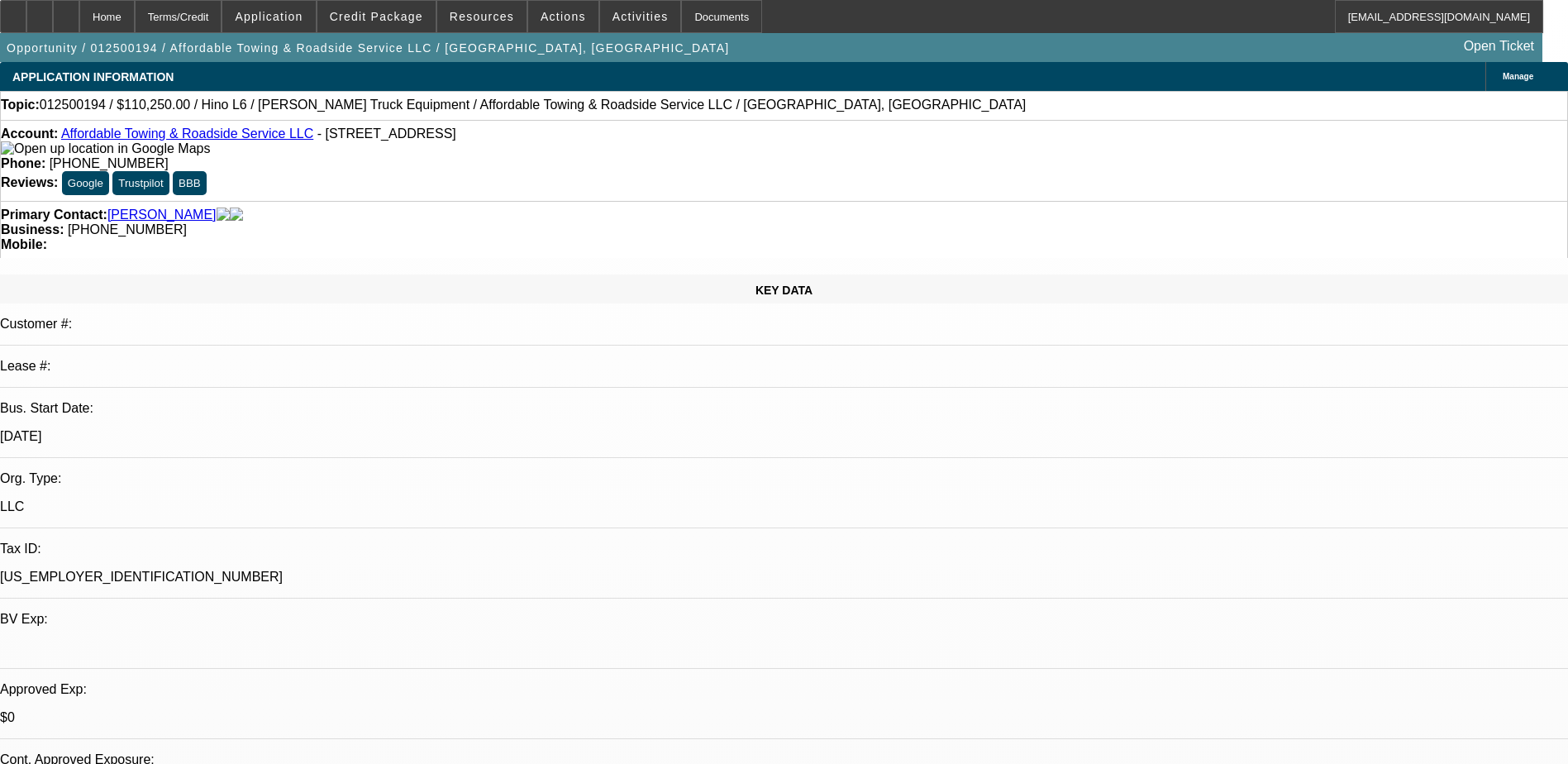
select select "2"
select select "4"
select select "1"
select select "2"
select select "4"
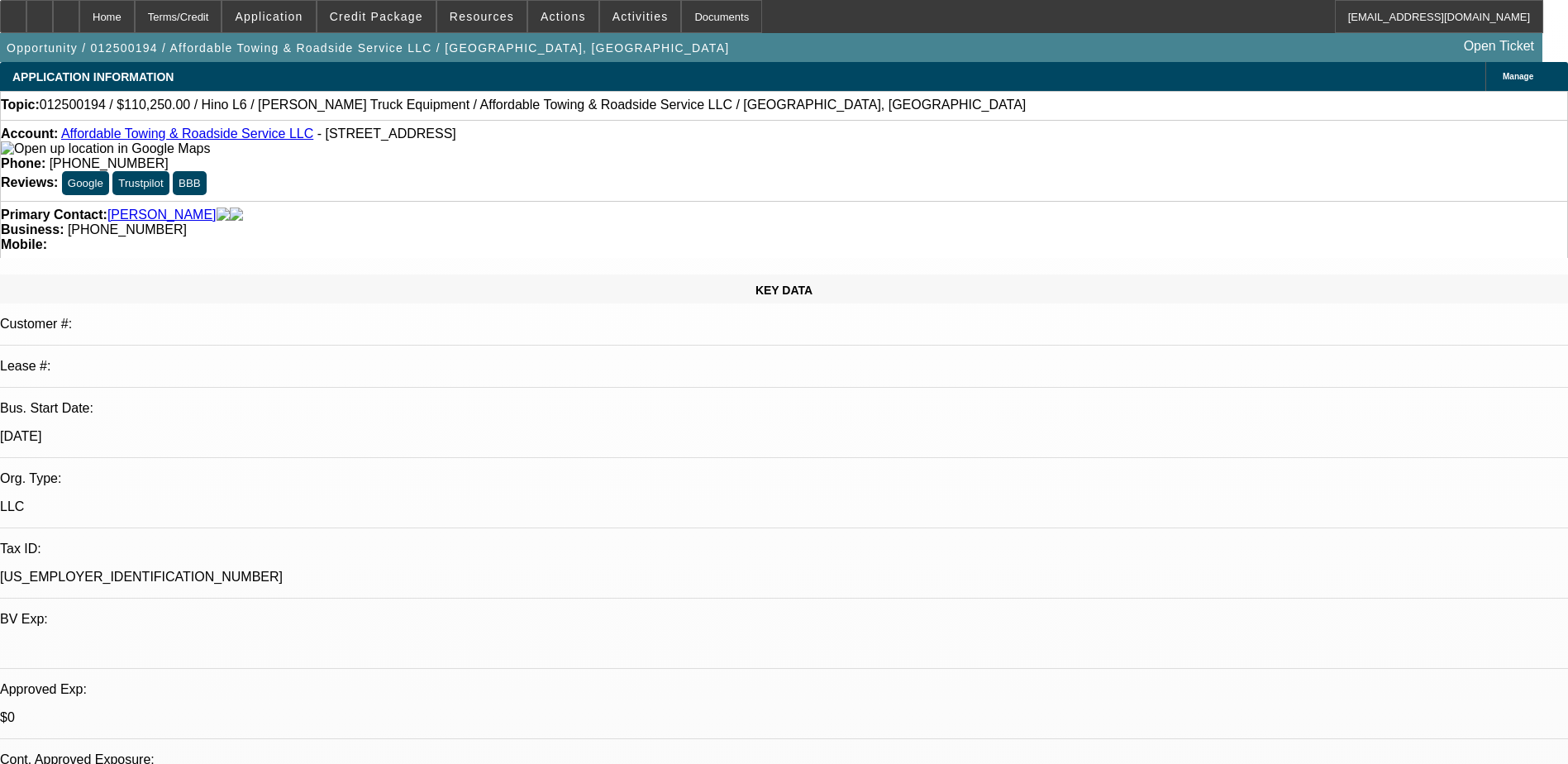
select select "1"
select select "2"
select select "4"
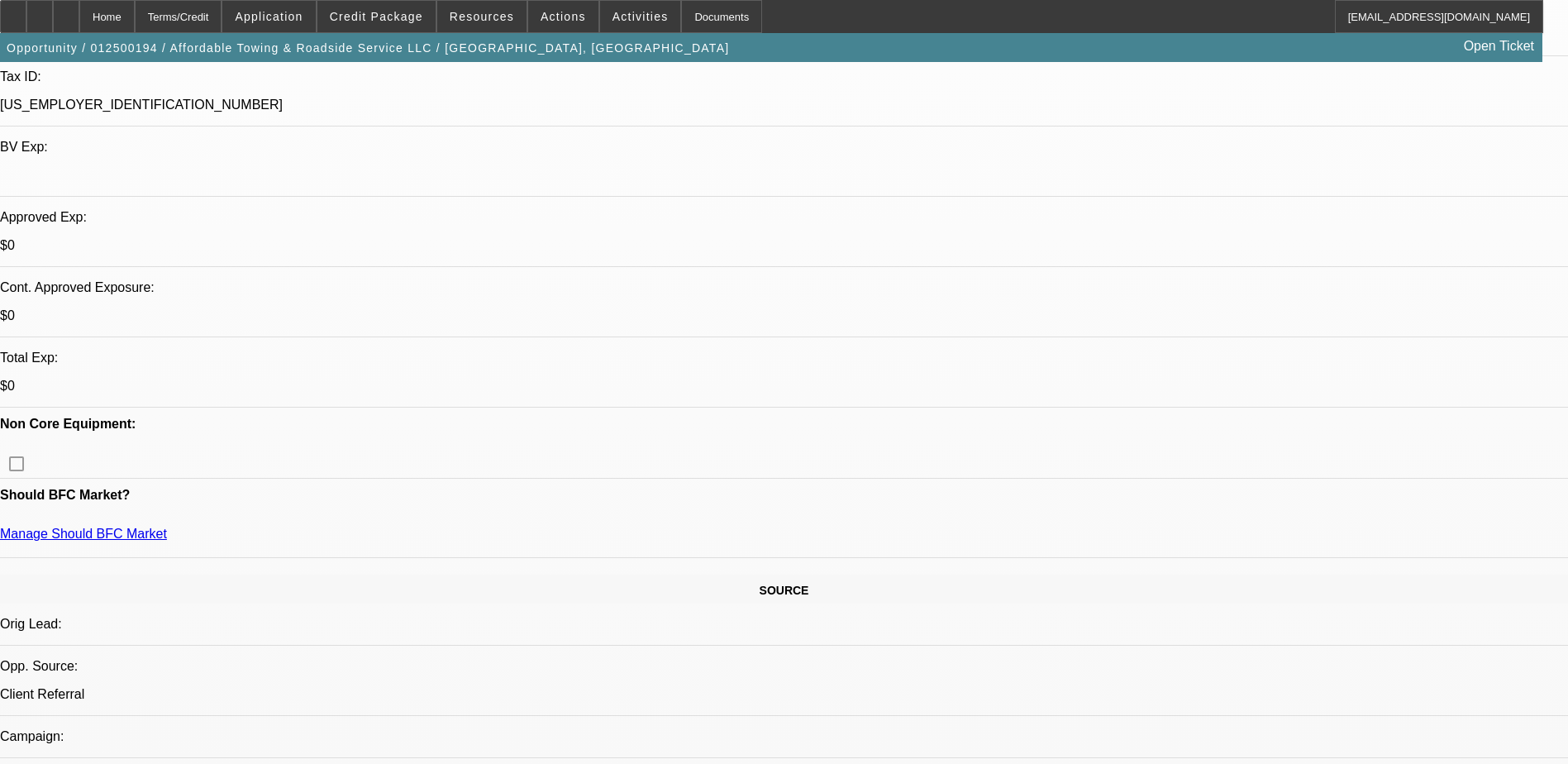
scroll to position [496, 0]
